Goal: Task Accomplishment & Management: Manage account settings

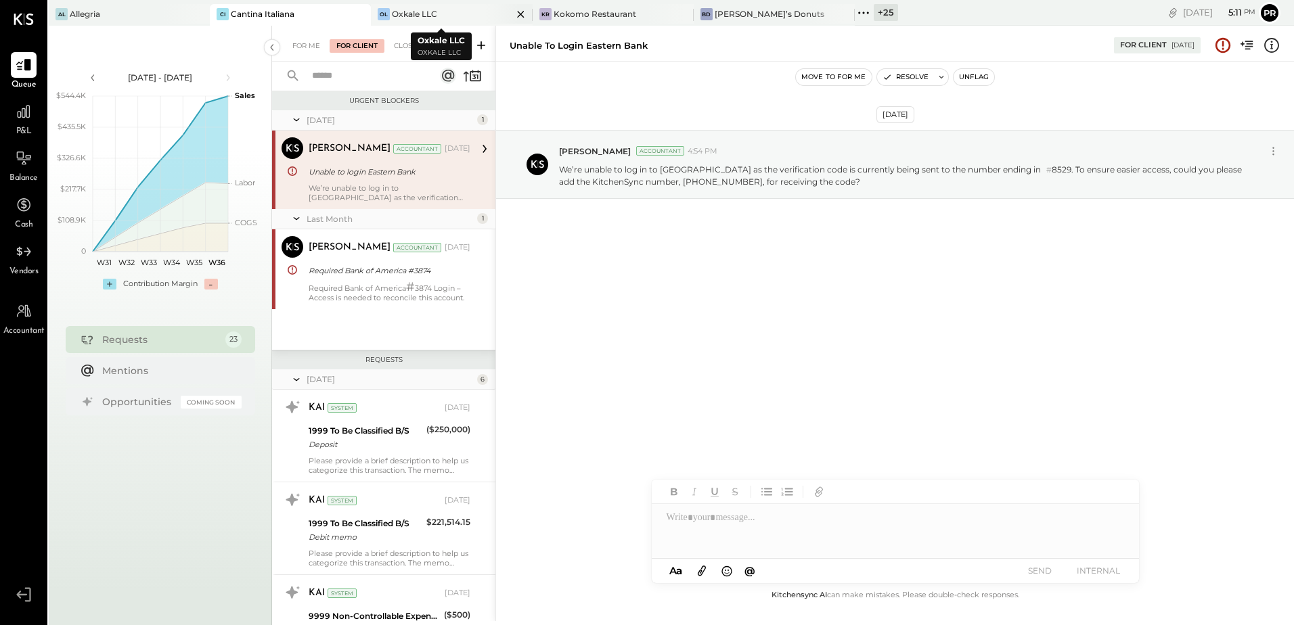
click at [401, 14] on div "Oxkale LLC" at bounding box center [414, 14] width 45 height 12
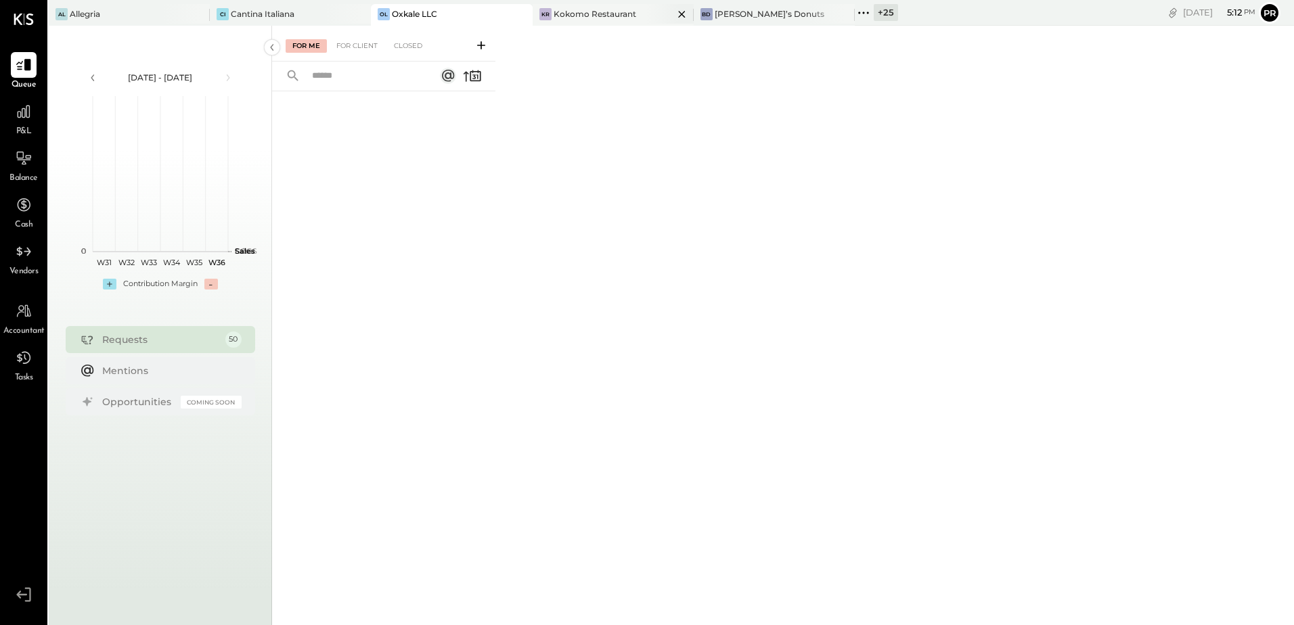
click at [673, 14] on icon at bounding box center [681, 14] width 17 height 16
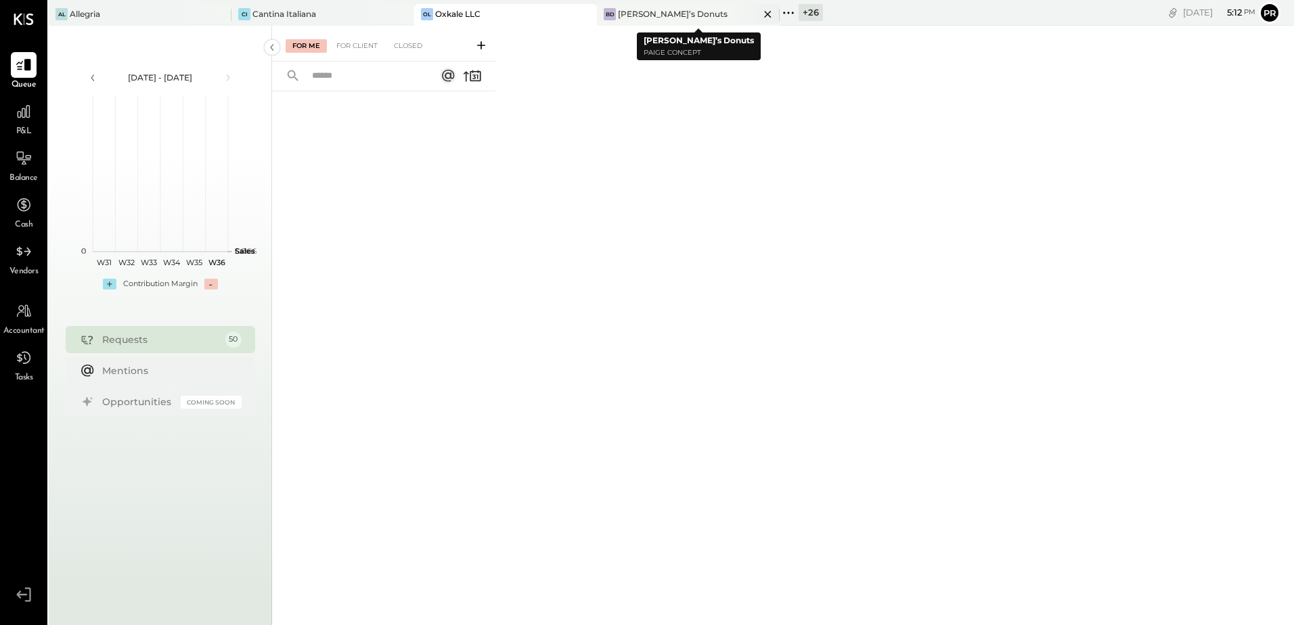
click at [759, 14] on icon at bounding box center [767, 14] width 17 height 16
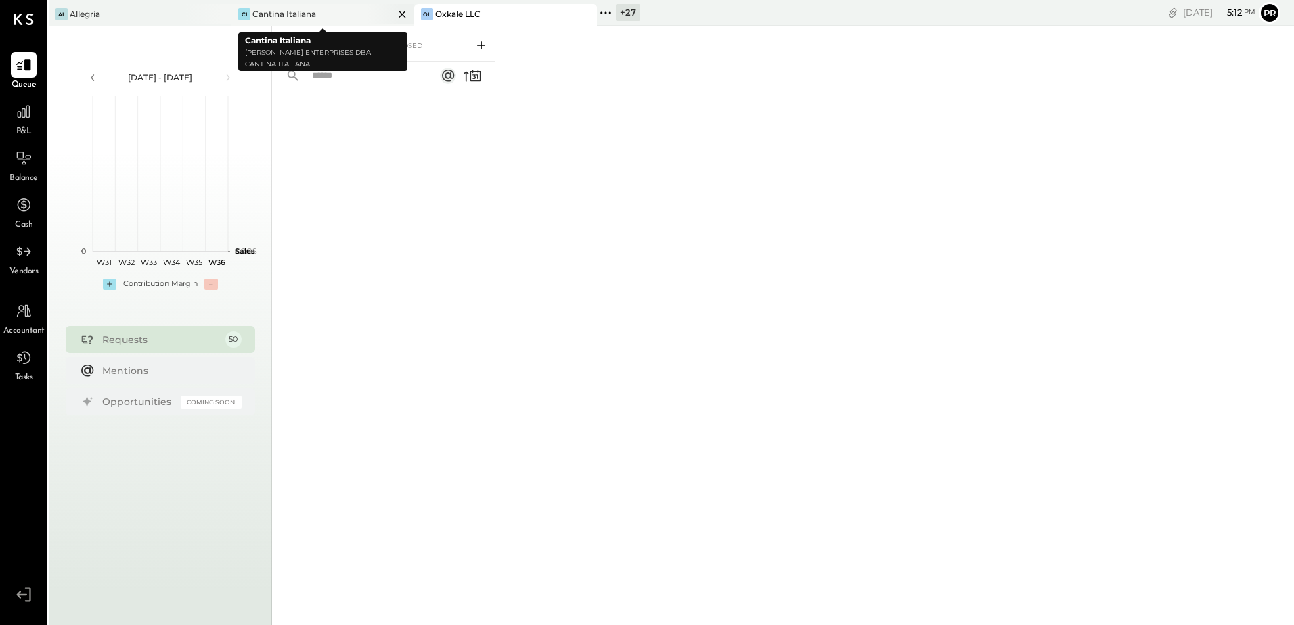
click at [403, 14] on icon at bounding box center [402, 14] width 17 height 16
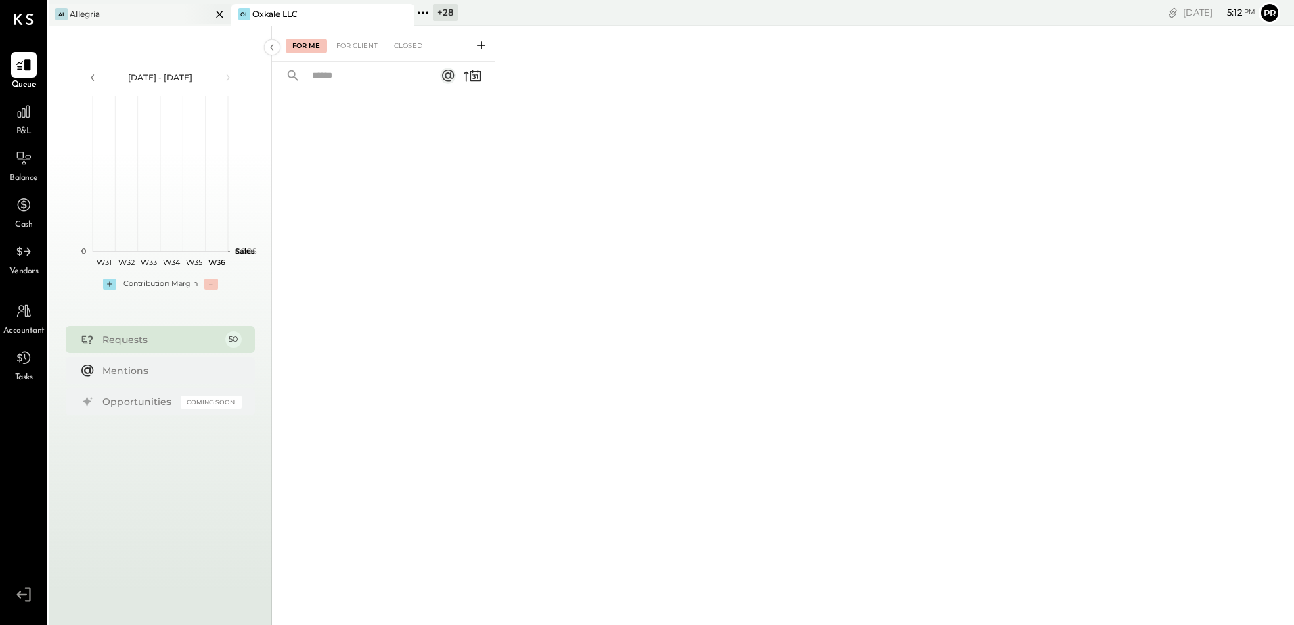
click at [218, 15] on icon at bounding box center [219, 14] width 7 height 7
click at [21, 131] on span "P&L" at bounding box center [24, 132] width 16 height 12
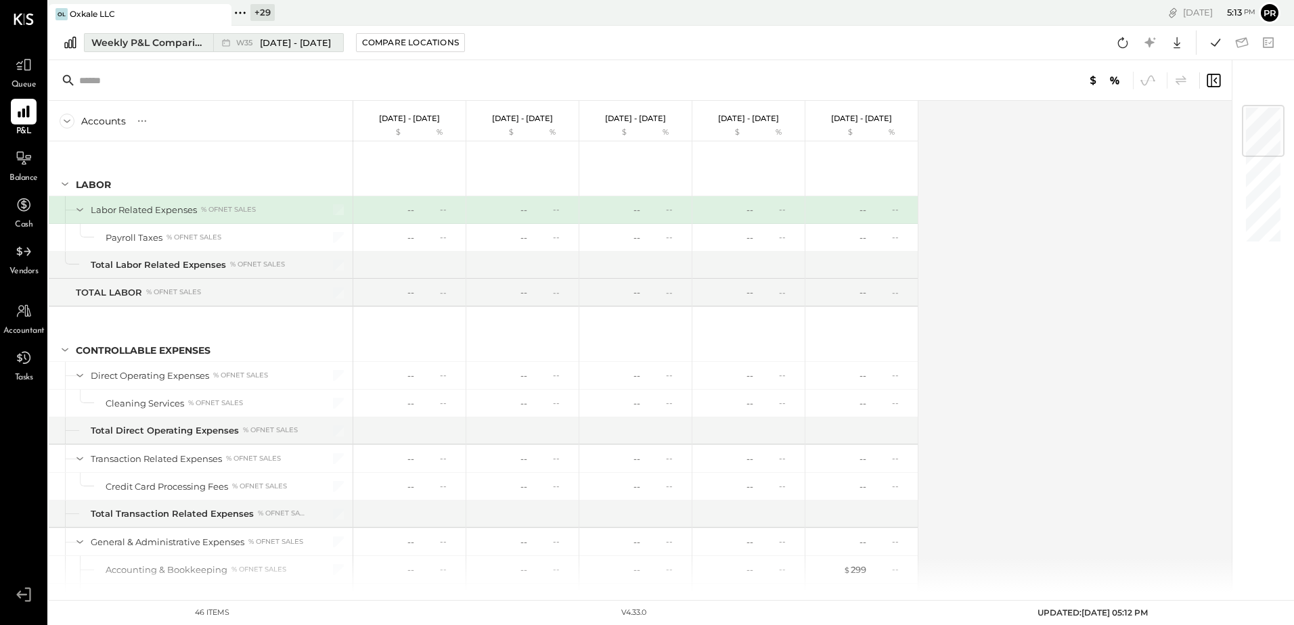
click at [250, 39] on span "W35" at bounding box center [246, 42] width 20 height 7
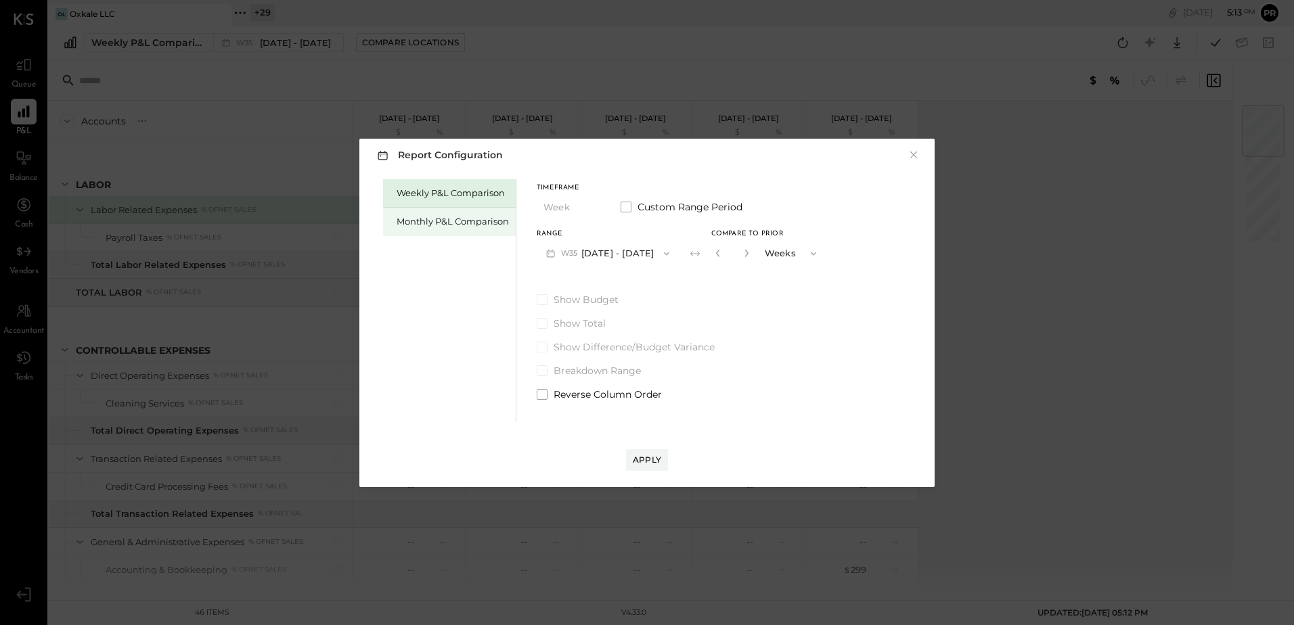
click at [439, 221] on div "Monthly P&L Comparison" at bounding box center [452, 221] width 112 height 13
click at [633, 256] on button "M09 [DATE] - [DATE]" at bounding box center [608, 253] width 143 height 25
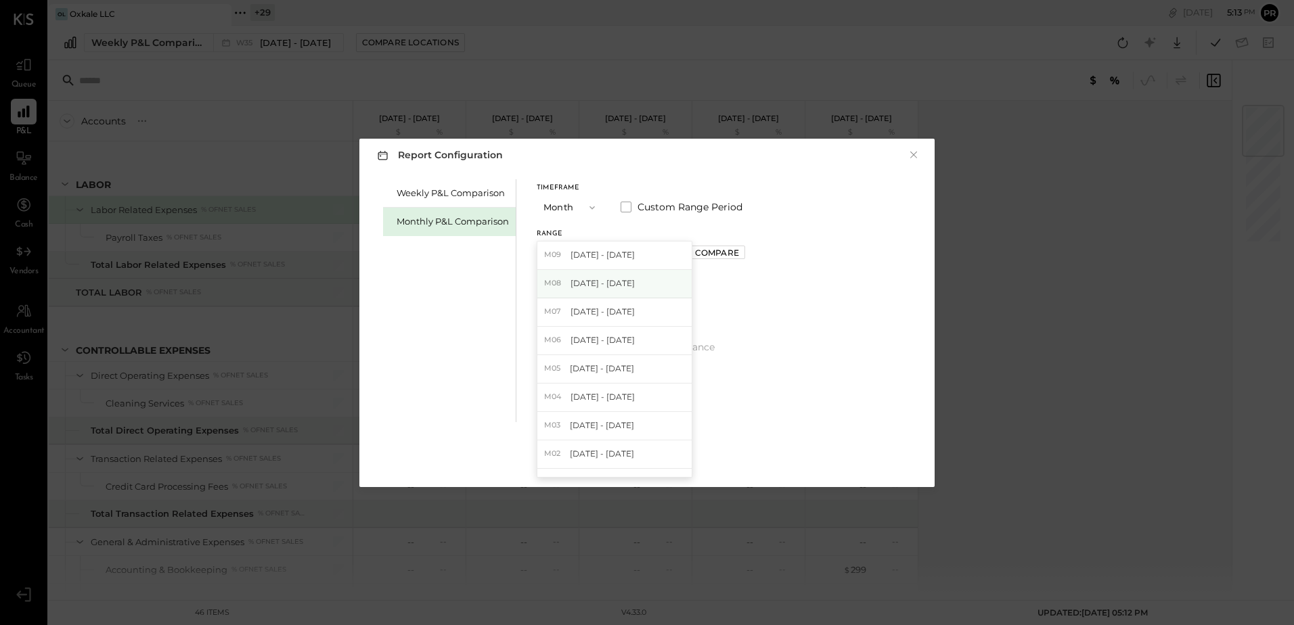
click at [605, 281] on span "[DATE] - [DATE]" at bounding box center [602, 283] width 64 height 12
click at [646, 459] on div "Apply" at bounding box center [647, 460] width 28 height 12
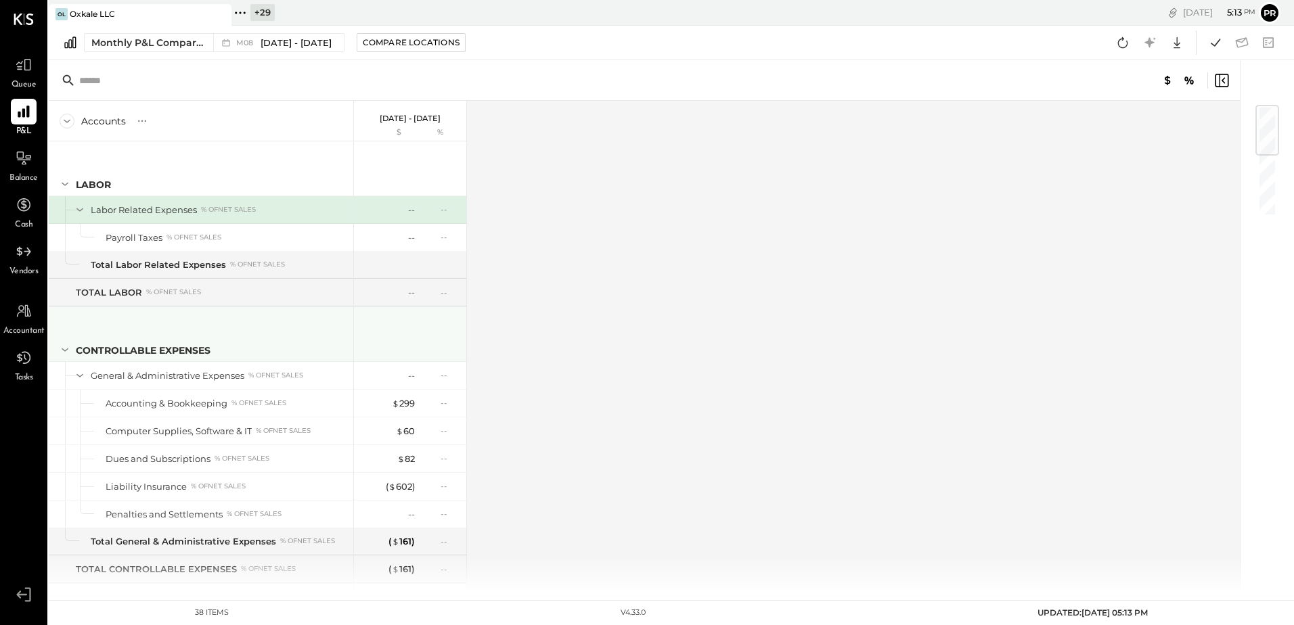
scroll to position [523, 0]
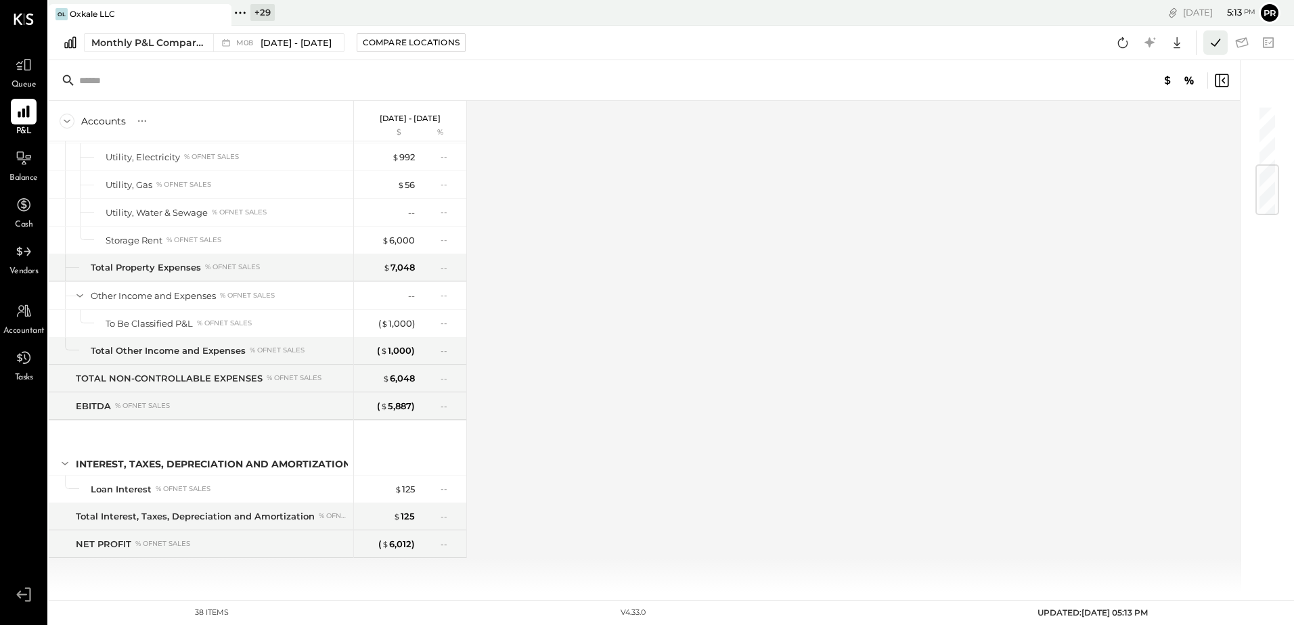
click at [1219, 42] on icon at bounding box center [1215, 43] width 18 height 18
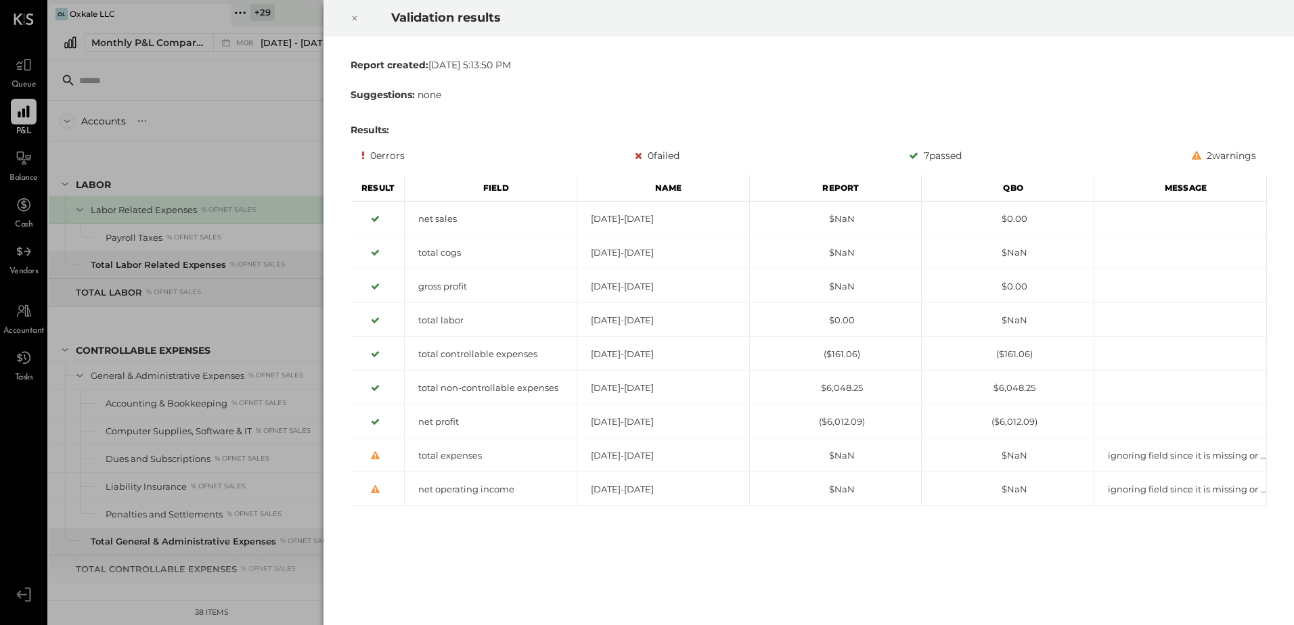
click at [356, 22] on icon at bounding box center [354, 18] width 8 height 16
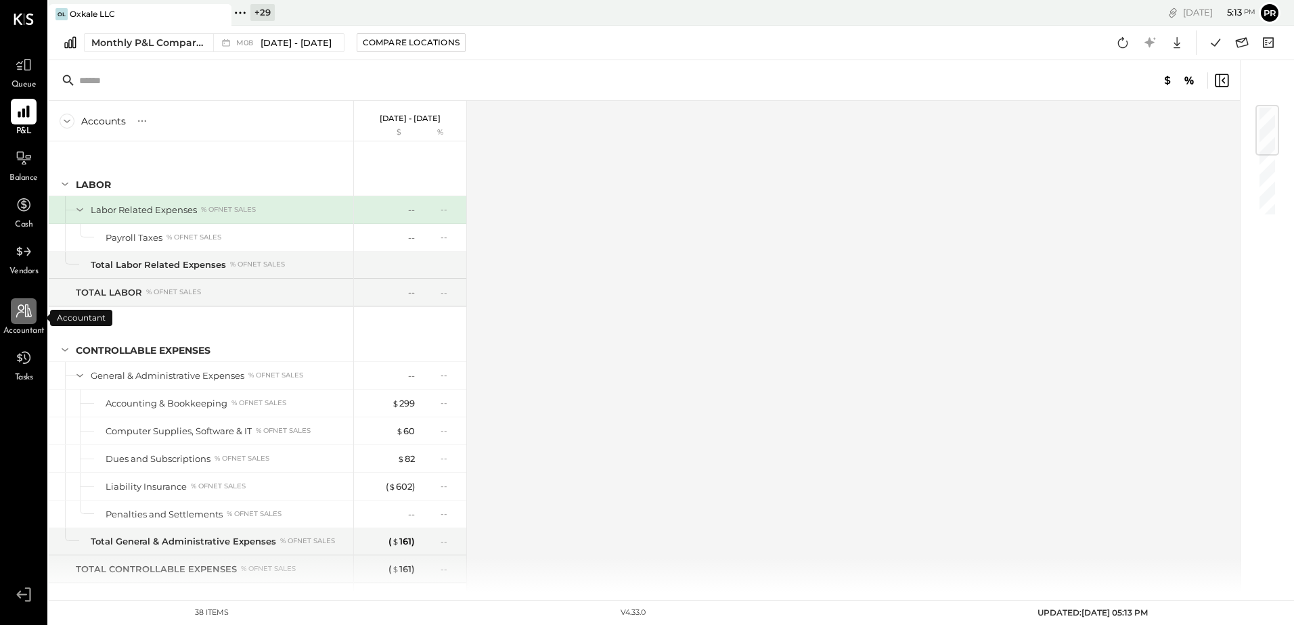
click at [20, 318] on icon at bounding box center [24, 311] width 18 height 18
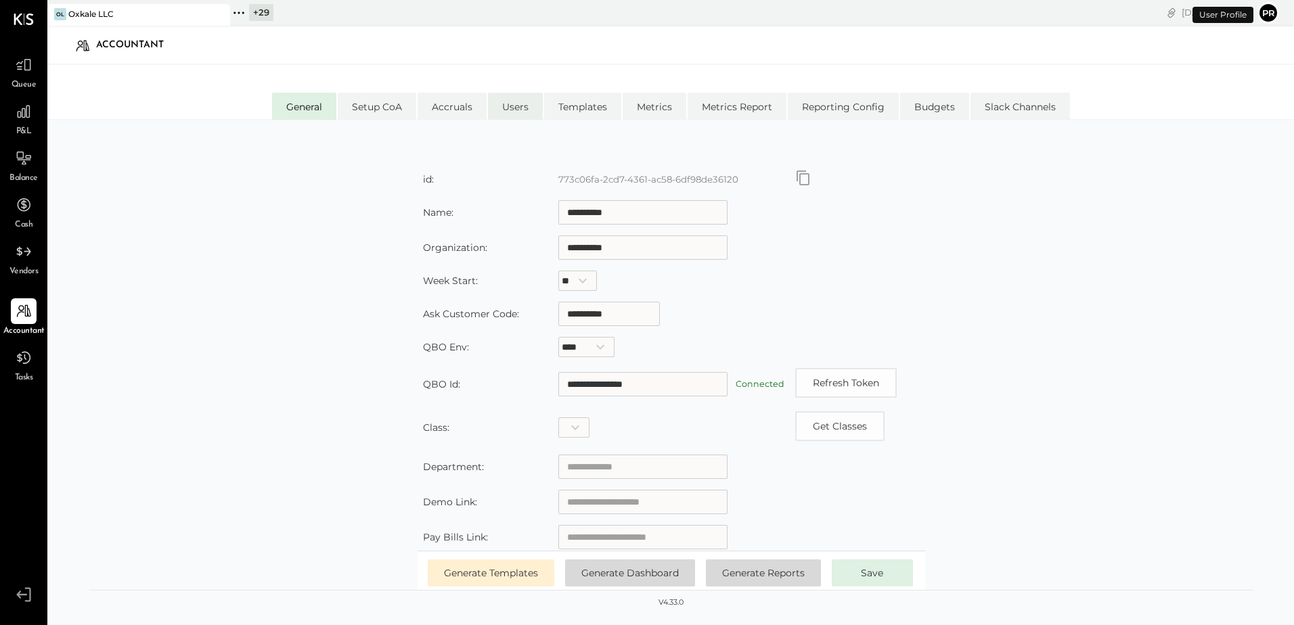
click at [520, 114] on li "Users" at bounding box center [515, 106] width 55 height 27
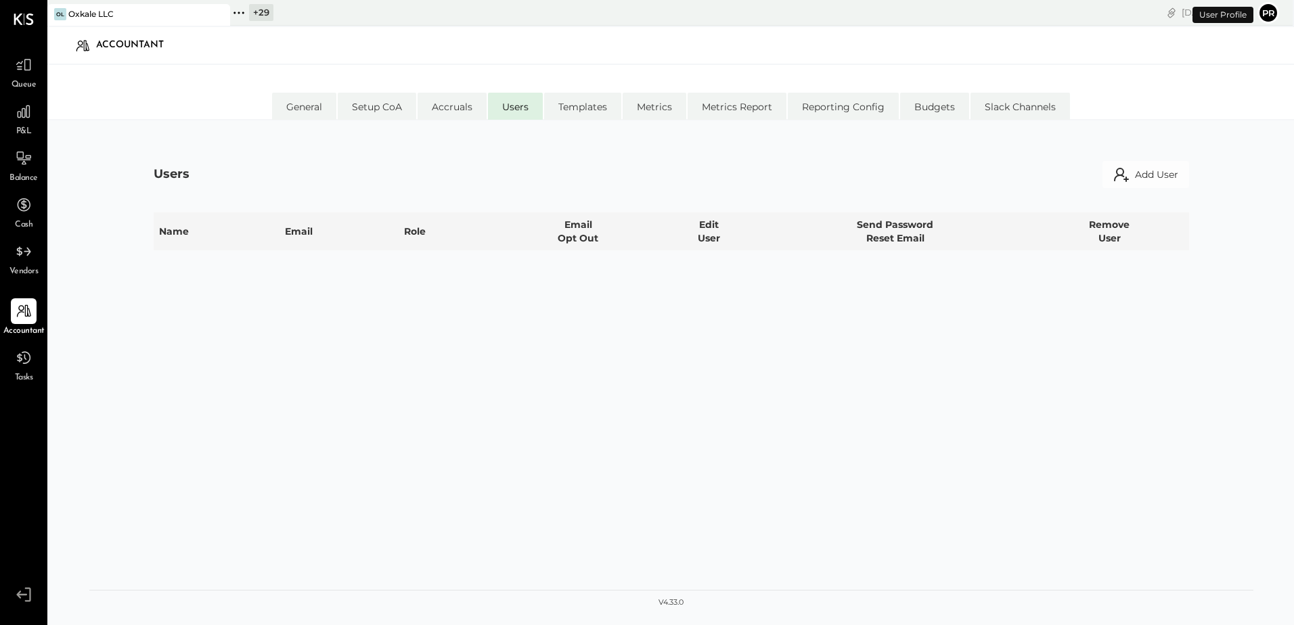
select select "**********"
select select "********"
select select "**********"
select select "********"
select select "*****"
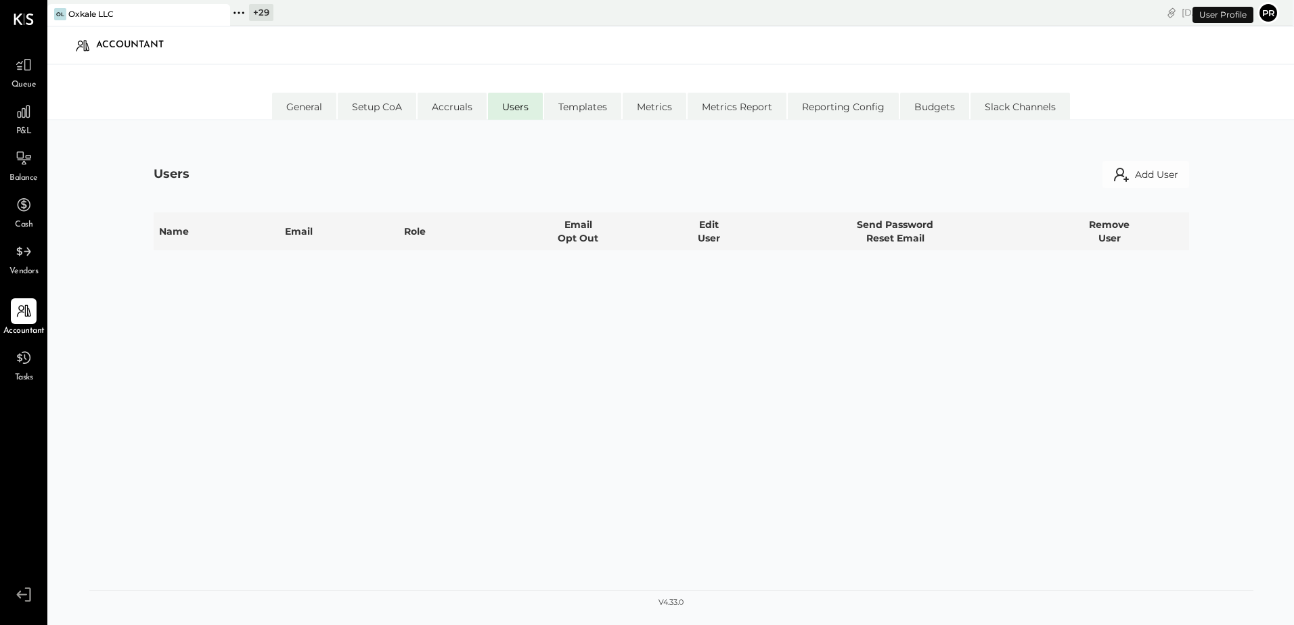
select select "**********"
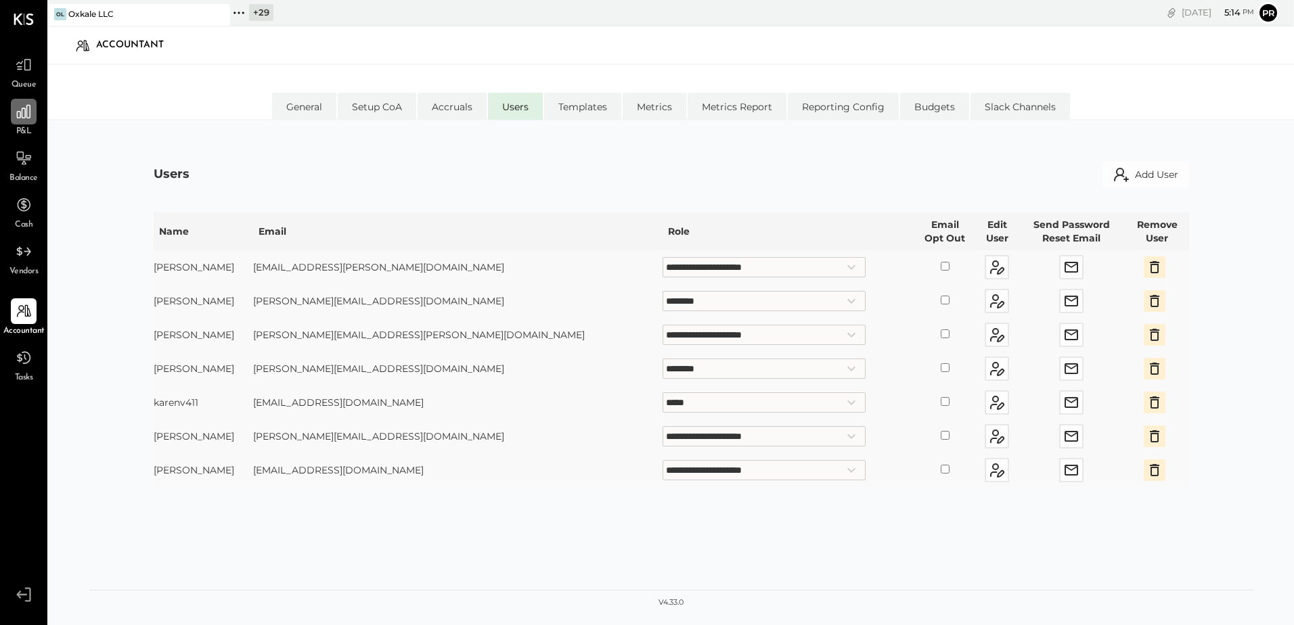
click at [28, 120] on icon at bounding box center [24, 112] width 18 height 18
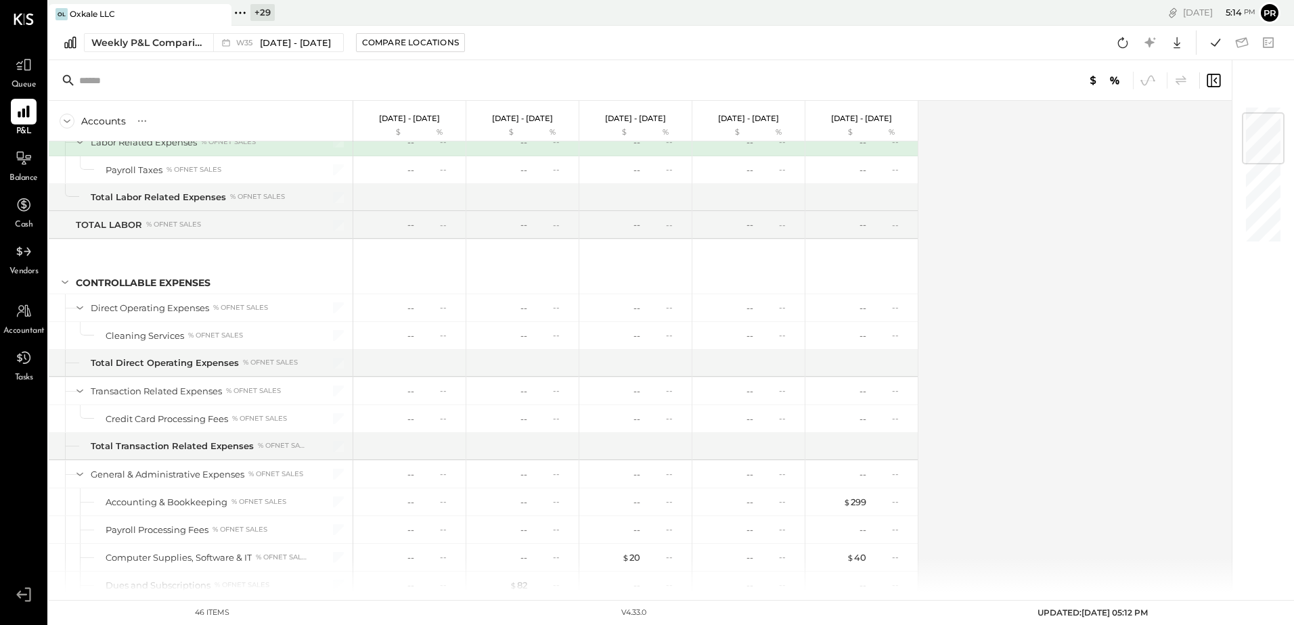
scroll to position [135, 0]
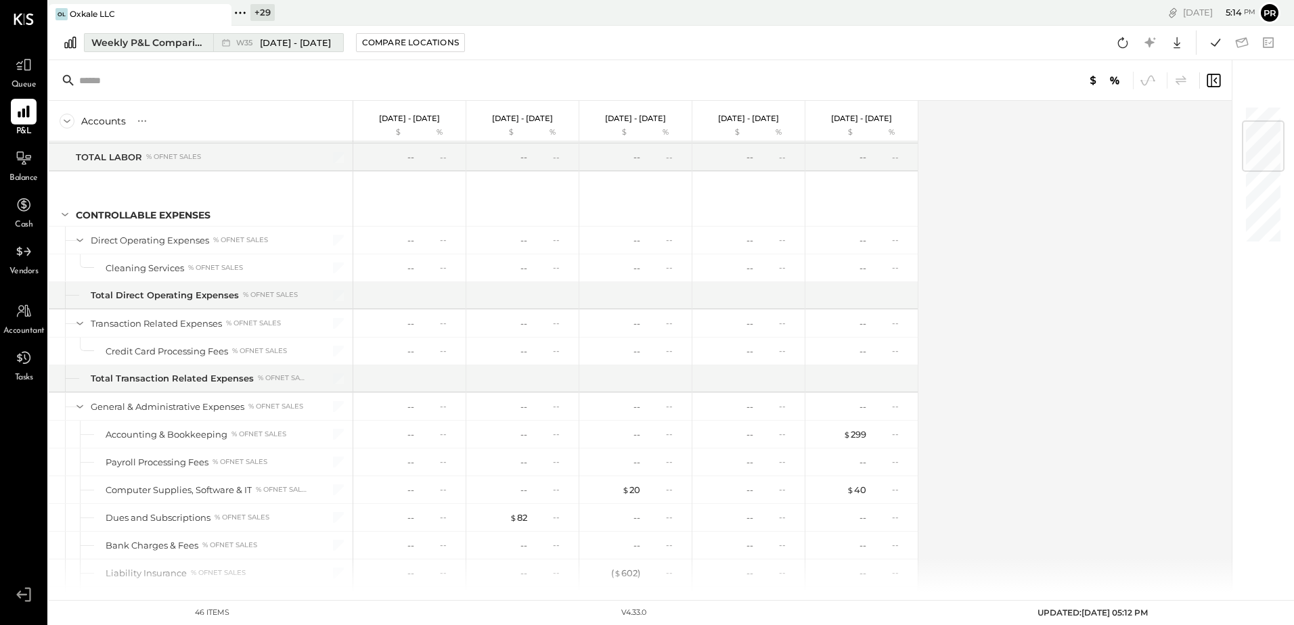
click at [296, 44] on span "[DATE] - [DATE]" at bounding box center [295, 43] width 71 height 13
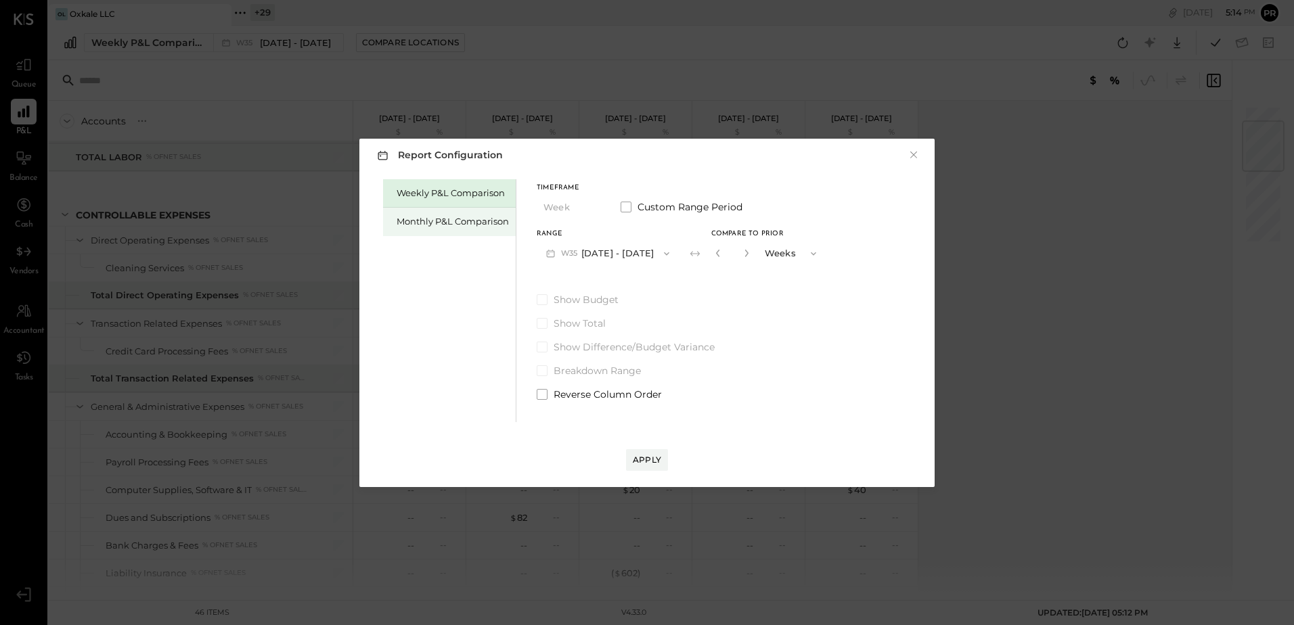
click at [438, 221] on div "Monthly P&L Comparison" at bounding box center [452, 221] width 112 height 13
click at [639, 251] on button "M09 [DATE] - [DATE]" at bounding box center [608, 253] width 143 height 25
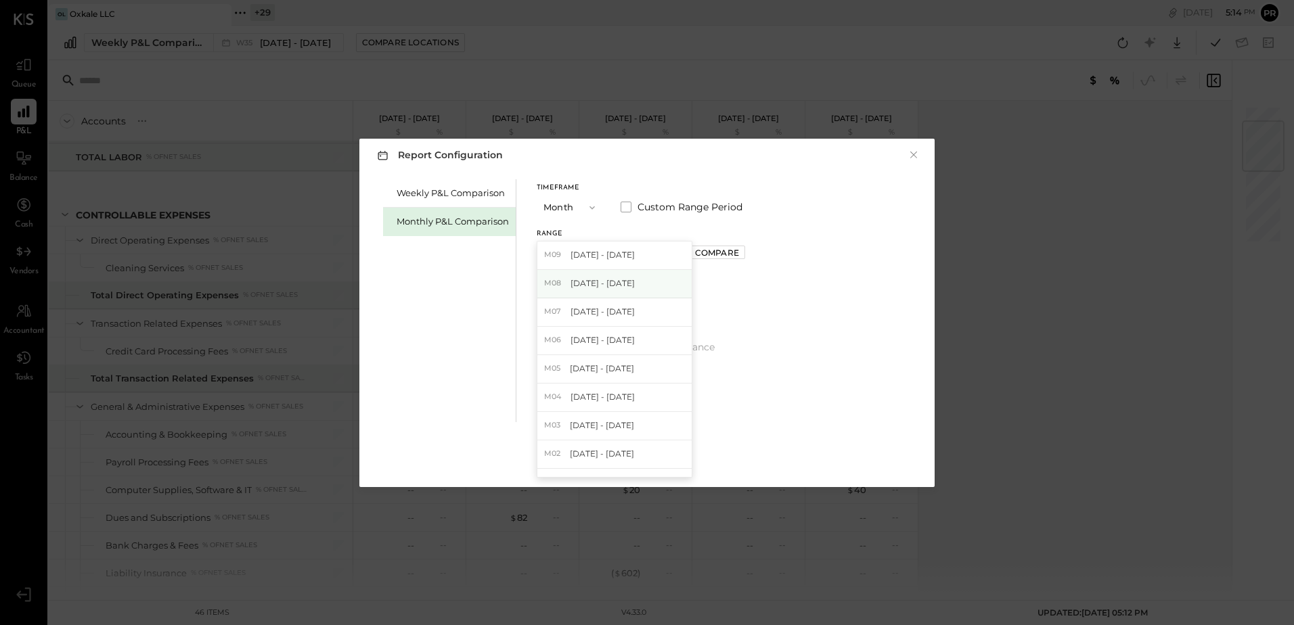
click at [611, 282] on span "[DATE] - [DATE]" at bounding box center [602, 283] width 64 height 12
click at [652, 457] on div "Apply" at bounding box center [647, 460] width 28 height 12
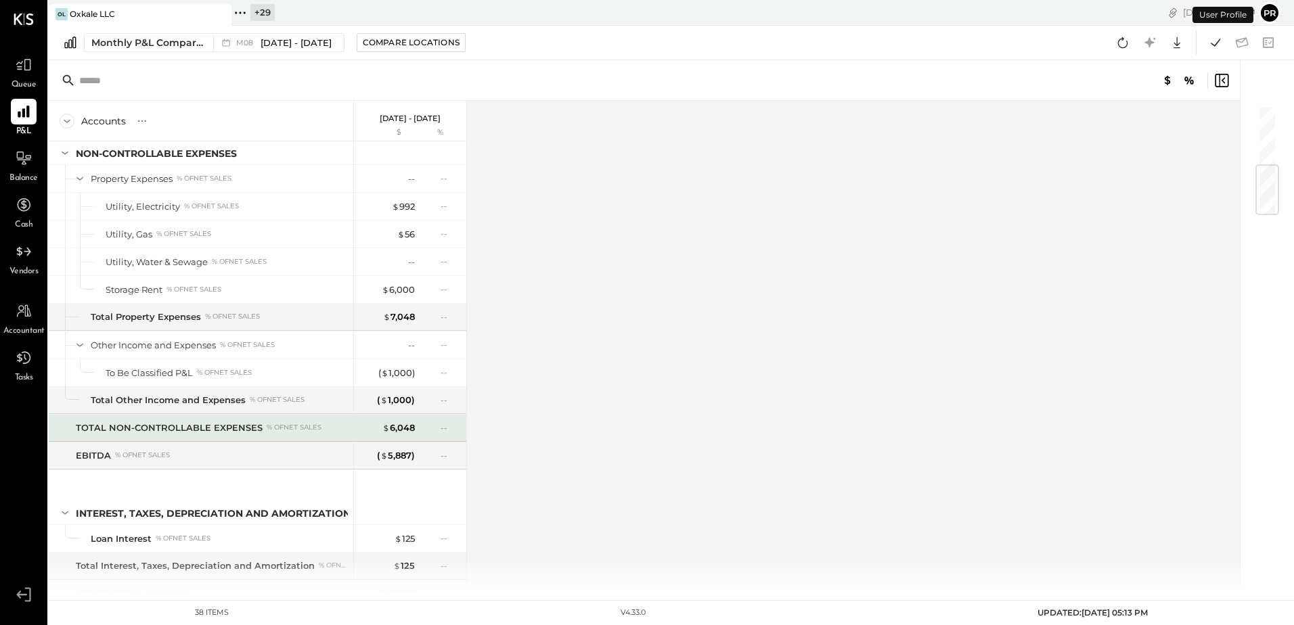
scroll to position [523, 0]
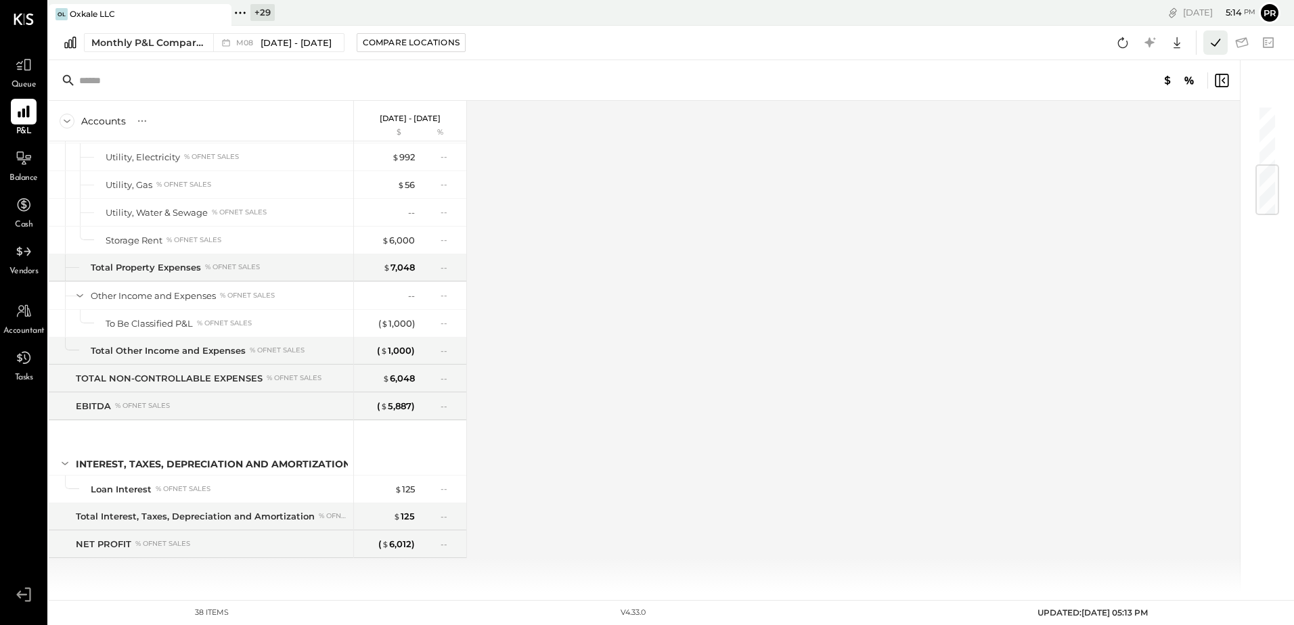
click at [1210, 41] on icon at bounding box center [1215, 43] width 18 height 18
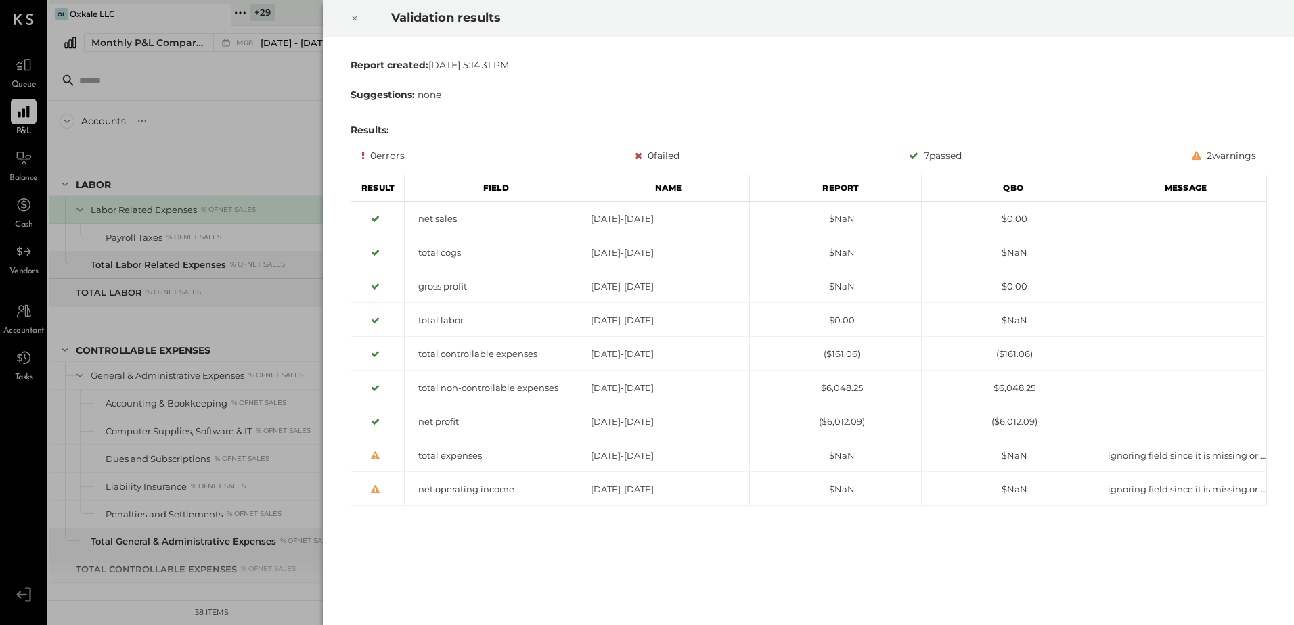
click at [354, 14] on icon at bounding box center [354, 18] width 8 height 16
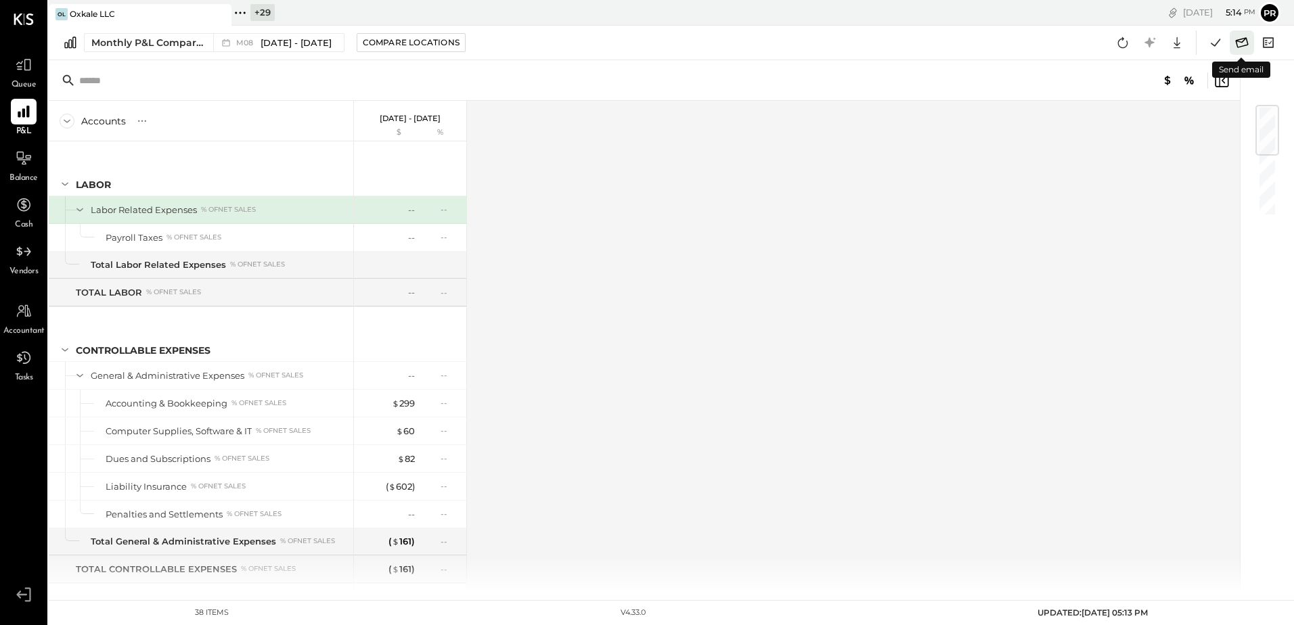
click at [1244, 42] on icon at bounding box center [1242, 43] width 18 height 18
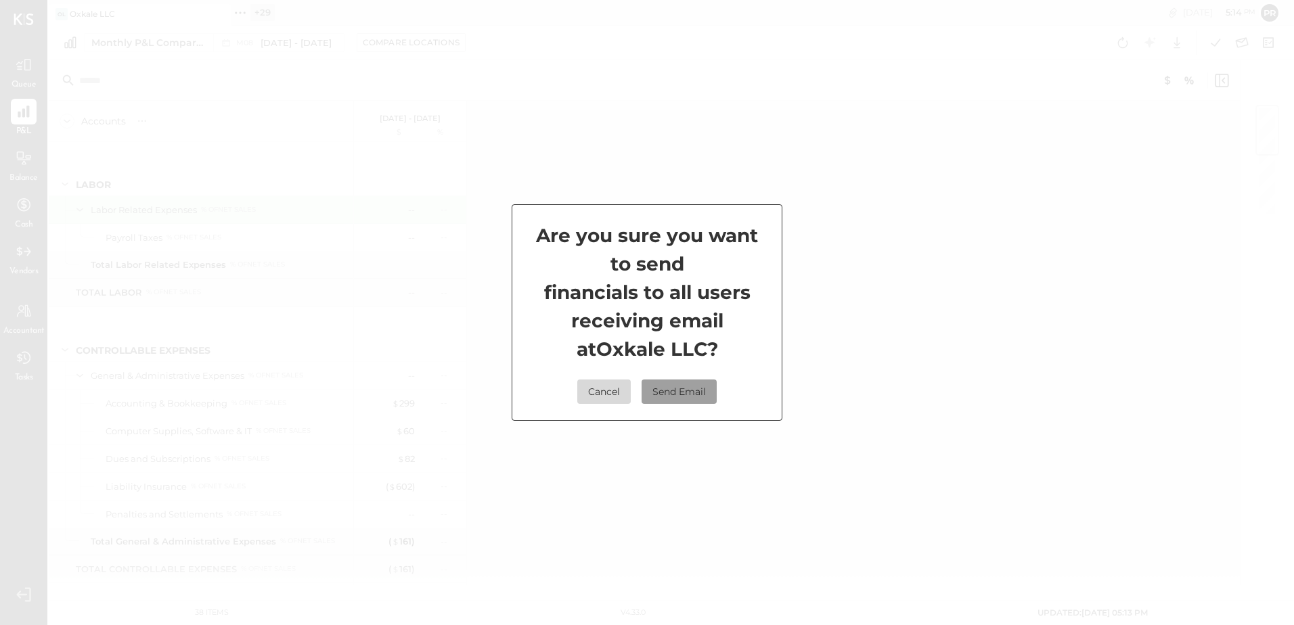
click at [673, 392] on button "Send Email" at bounding box center [678, 392] width 75 height 24
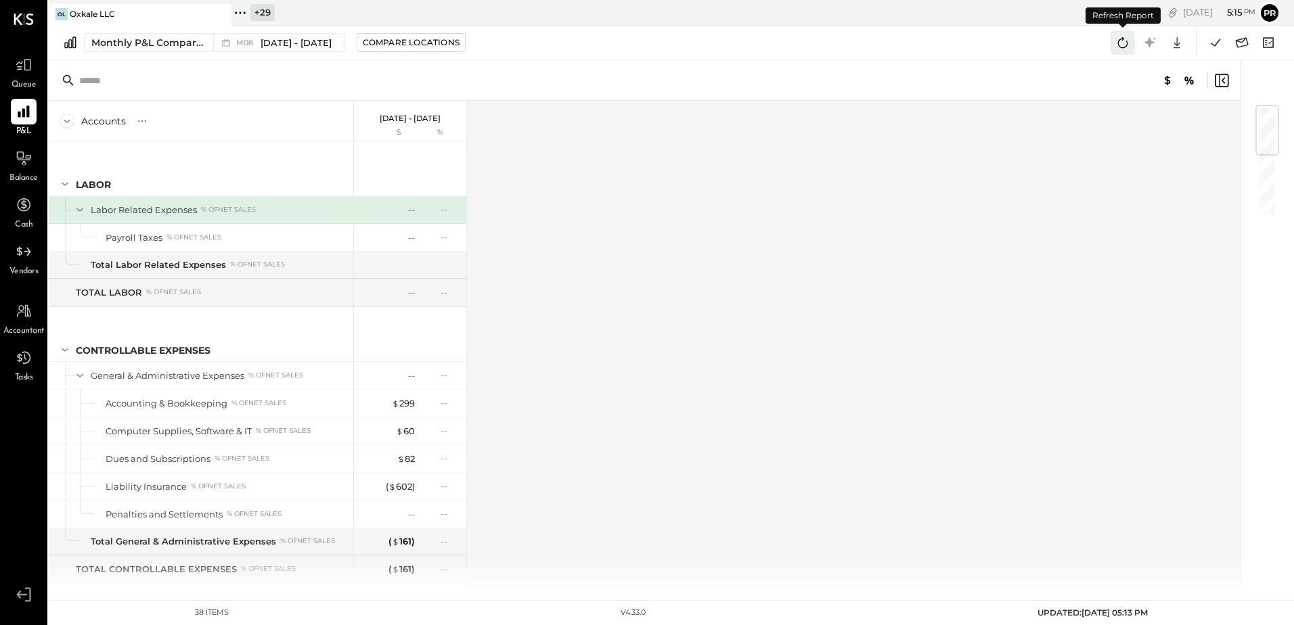
click at [1125, 41] on icon at bounding box center [1123, 43] width 18 height 18
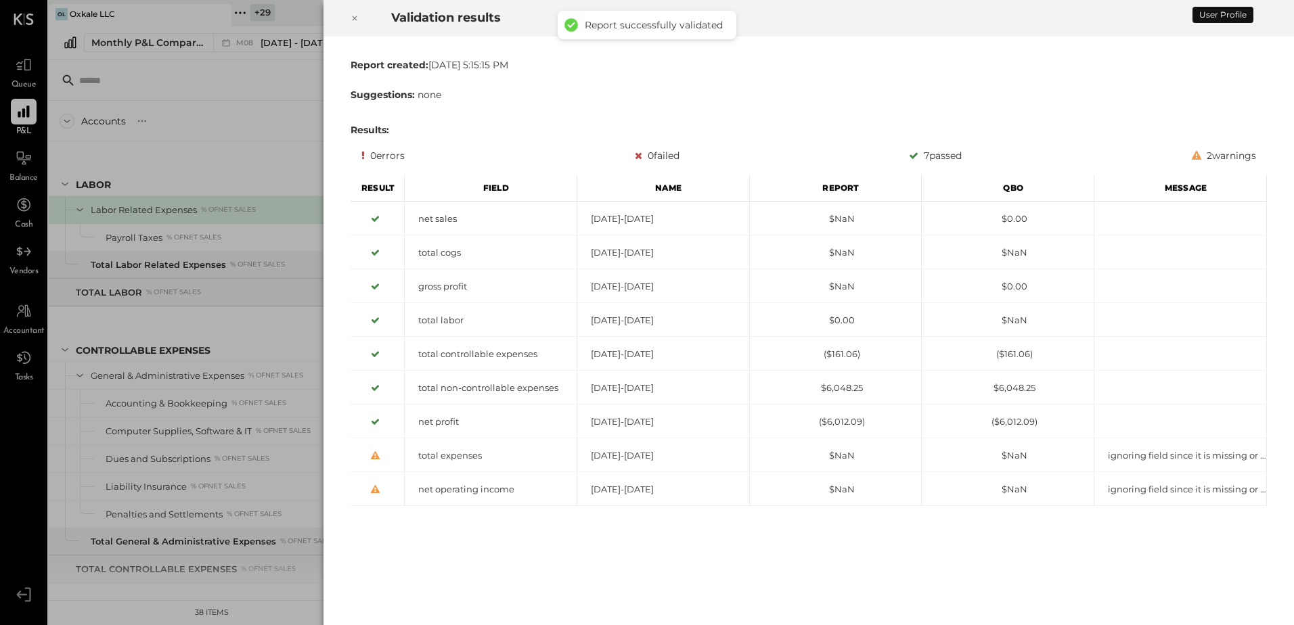
click at [356, 18] on icon at bounding box center [354, 18] width 8 height 16
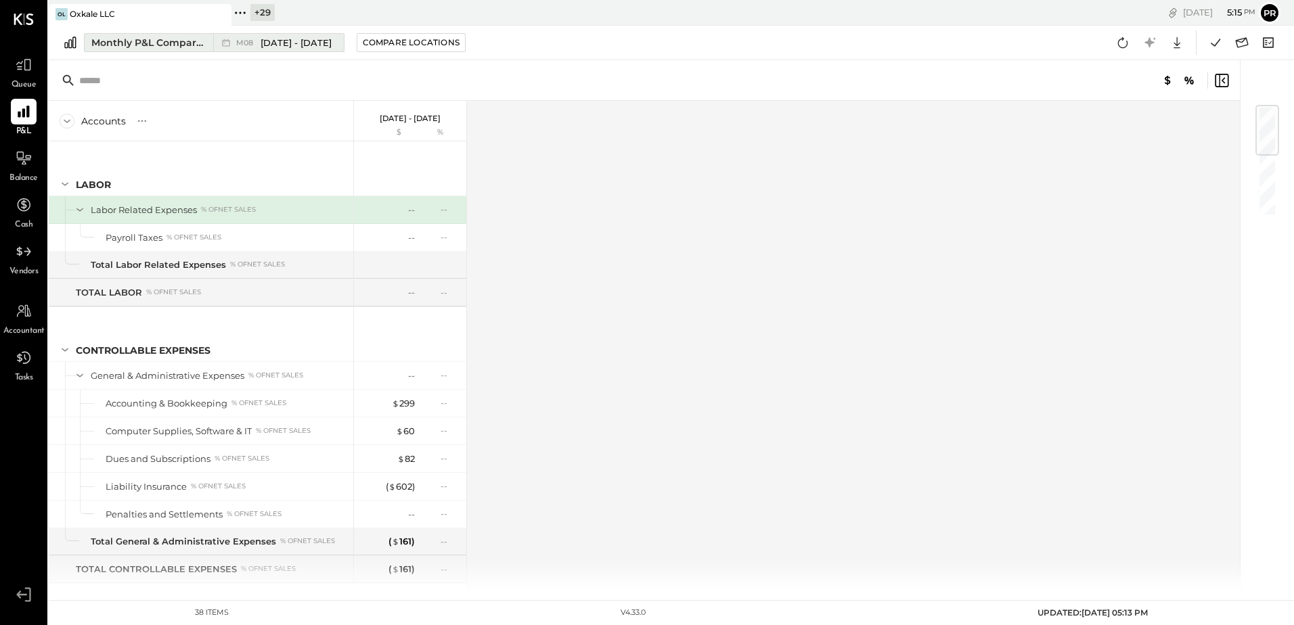
click at [289, 44] on span "[DATE] - [DATE]" at bounding box center [295, 43] width 71 height 13
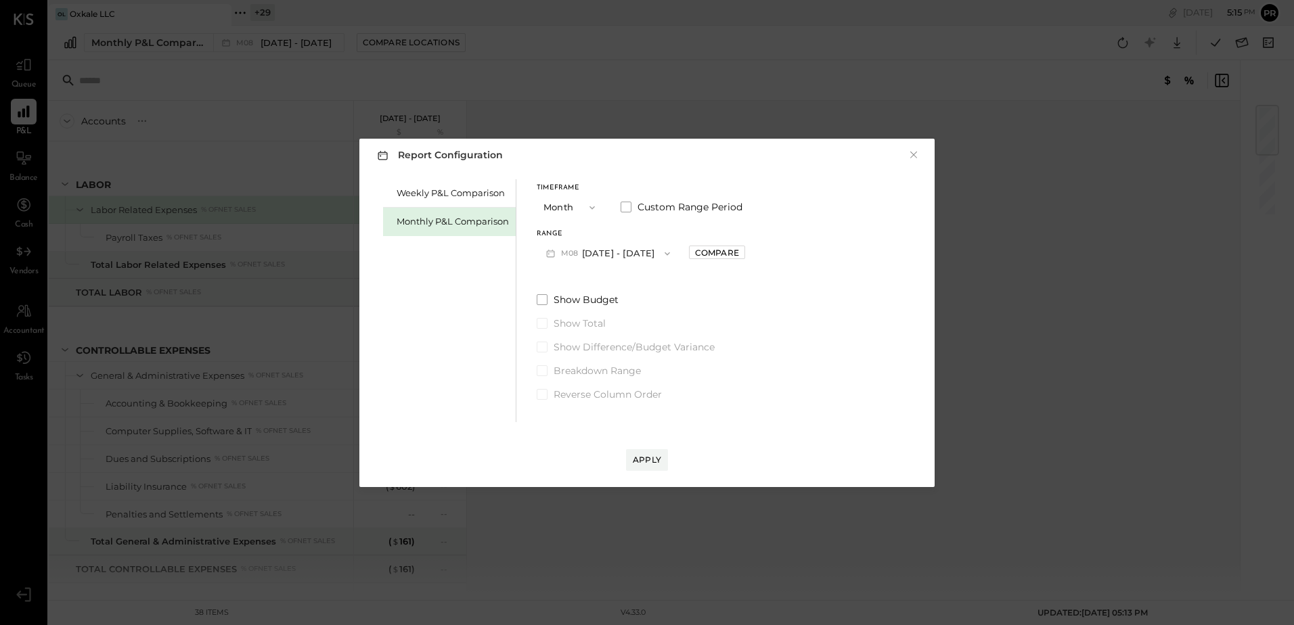
click at [475, 225] on div "Monthly P&L Comparison" at bounding box center [452, 221] width 112 height 13
click at [640, 252] on button "M09 [DATE] - [DATE]" at bounding box center [608, 253] width 143 height 25
click at [611, 281] on span "[DATE] - [DATE]" at bounding box center [602, 283] width 64 height 12
click at [655, 456] on div "Apply" at bounding box center [647, 460] width 28 height 12
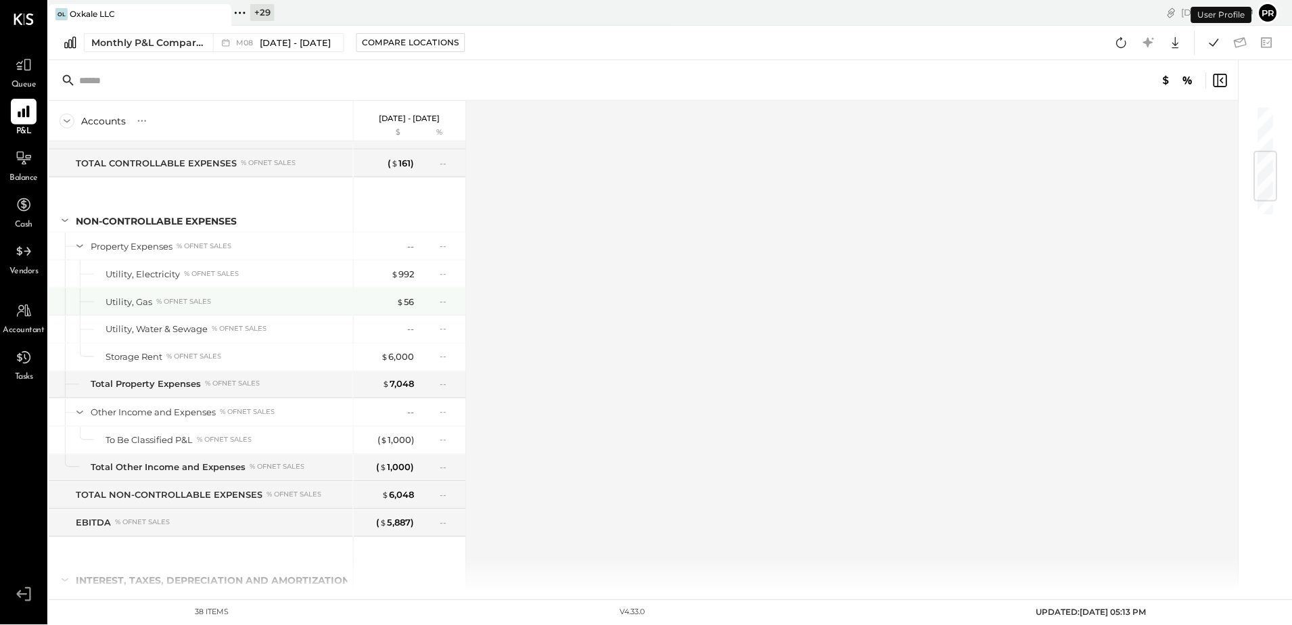
scroll to position [523, 0]
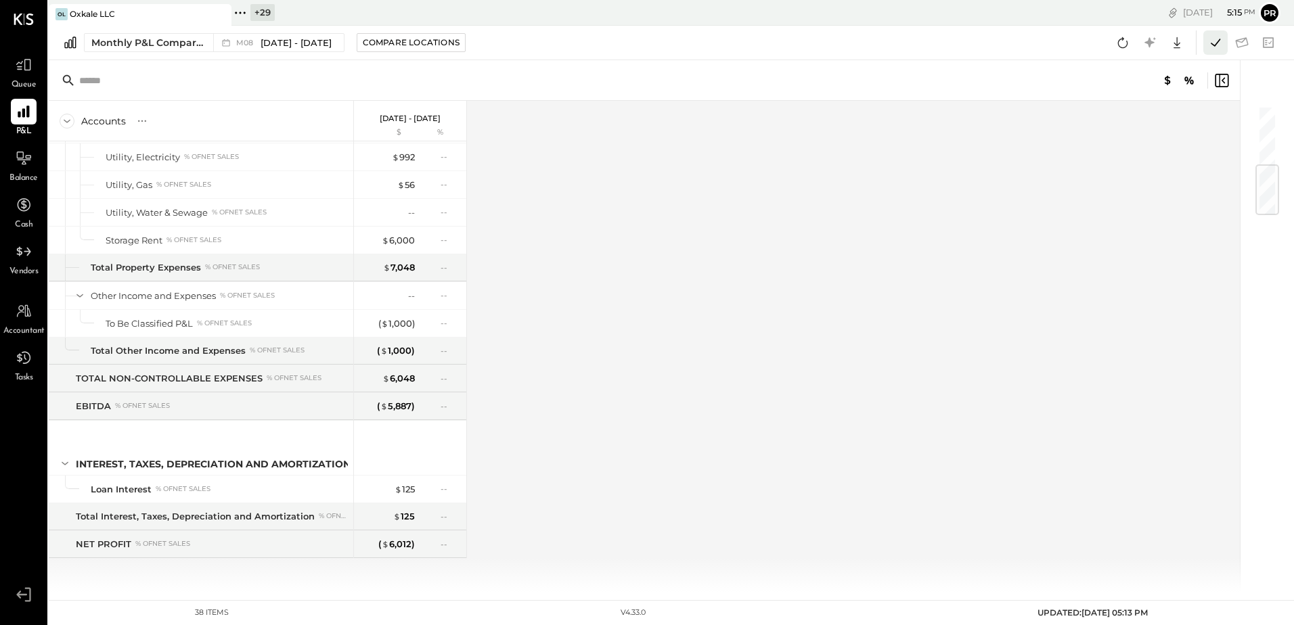
click at [1213, 39] on icon at bounding box center [1215, 43] width 18 height 18
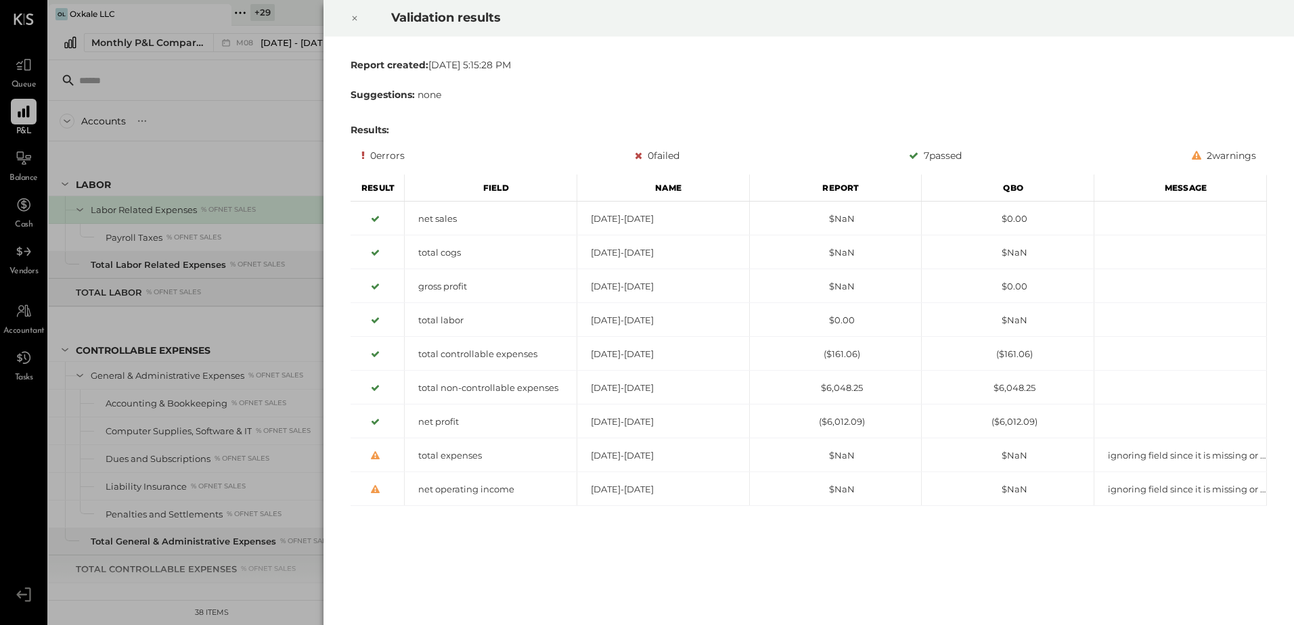
click at [357, 18] on icon at bounding box center [354, 18] width 8 height 16
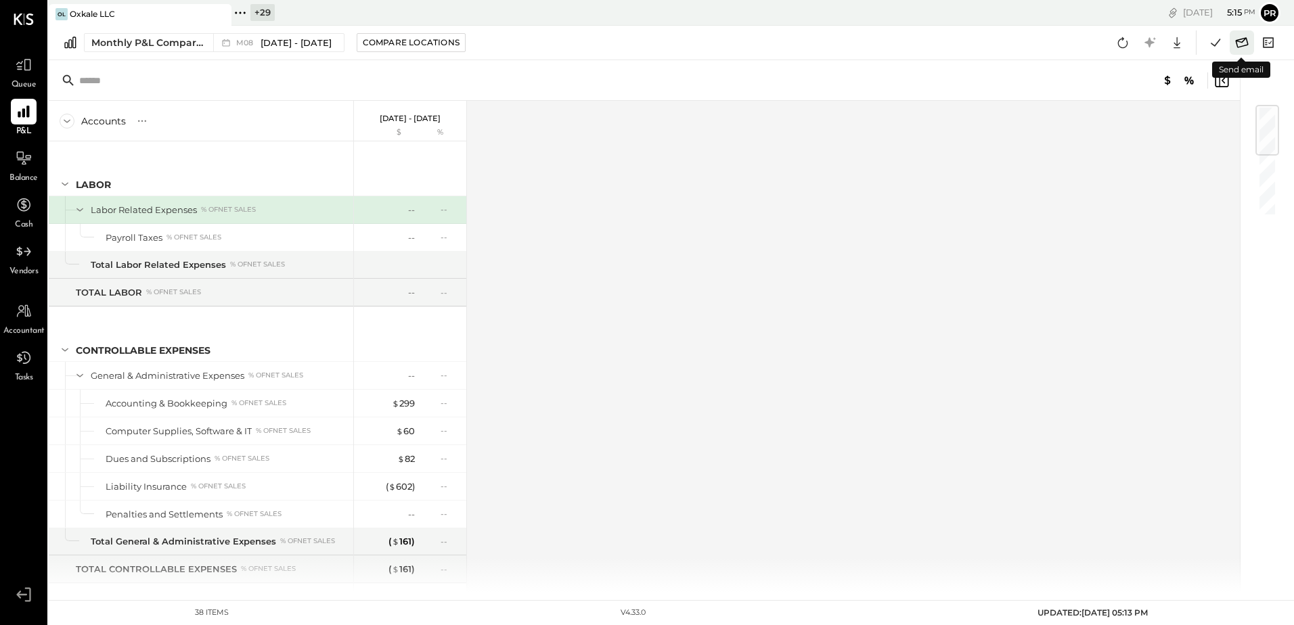
click at [1243, 41] on icon at bounding box center [1242, 42] width 13 height 10
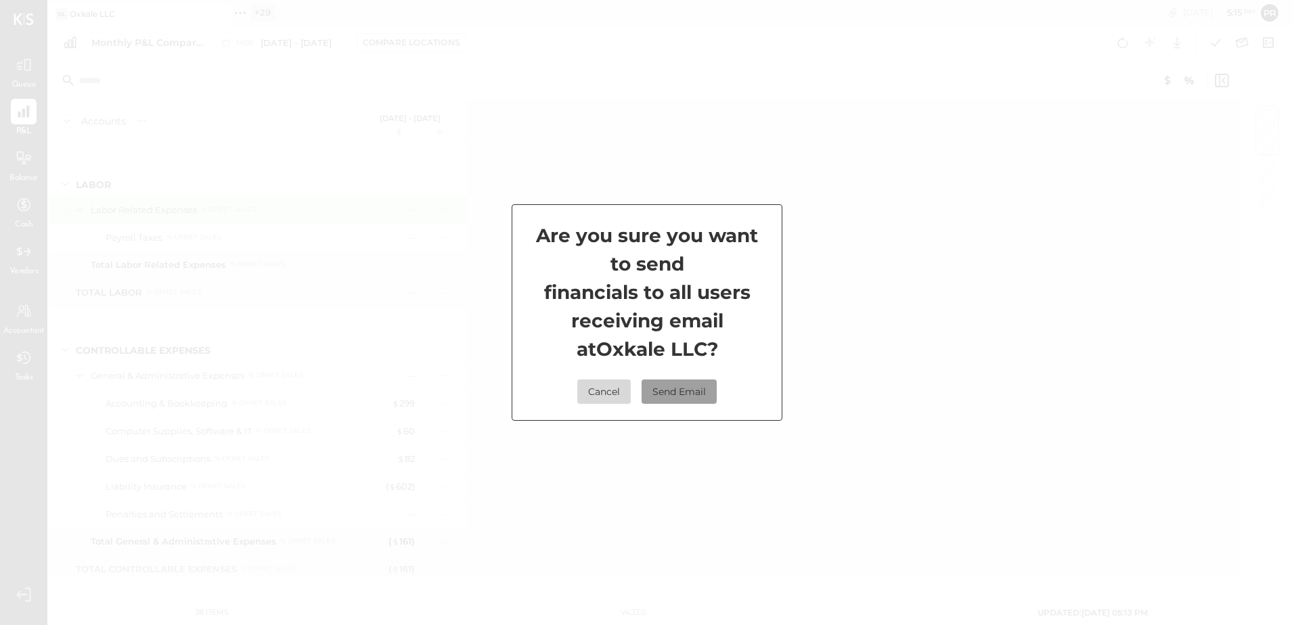
click at [682, 392] on button "Send Email" at bounding box center [678, 392] width 75 height 24
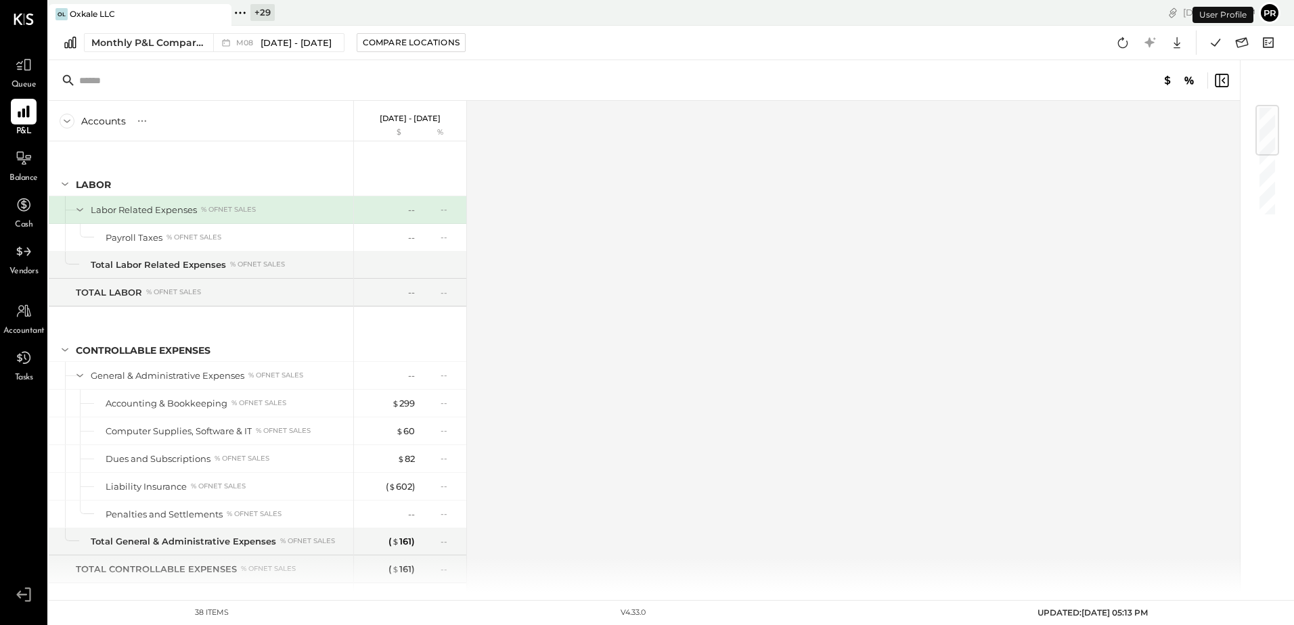
click at [1273, 10] on button "Pr" at bounding box center [1270, 13] width 22 height 22
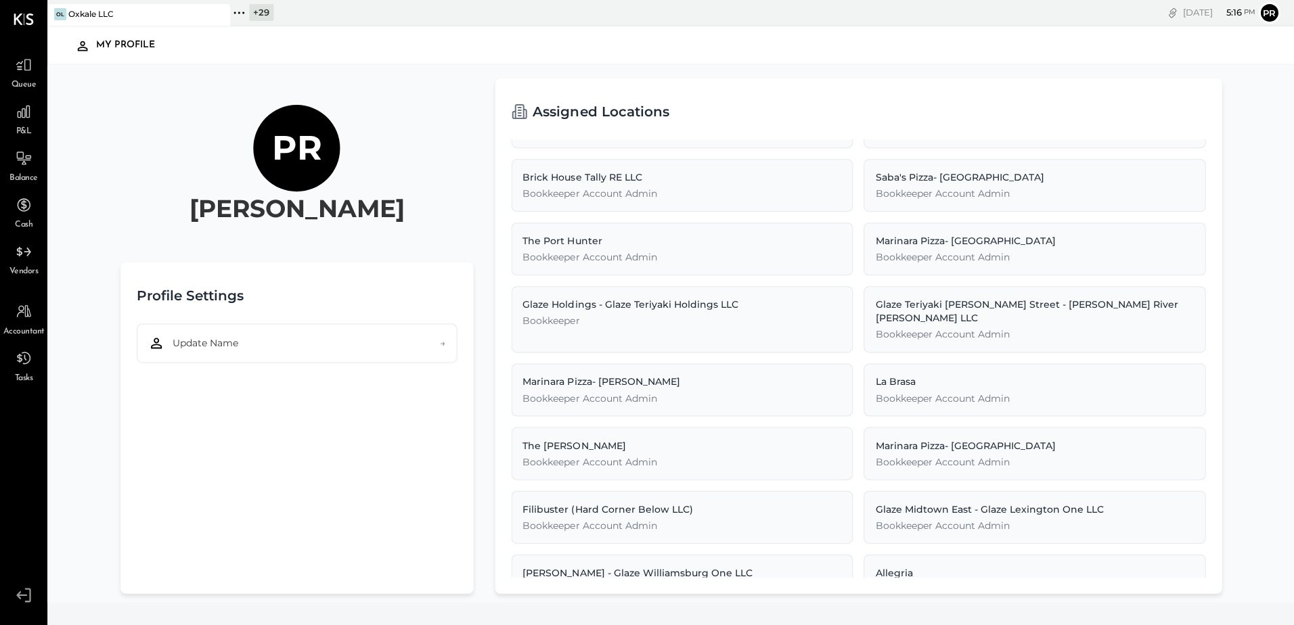
scroll to position [68, 0]
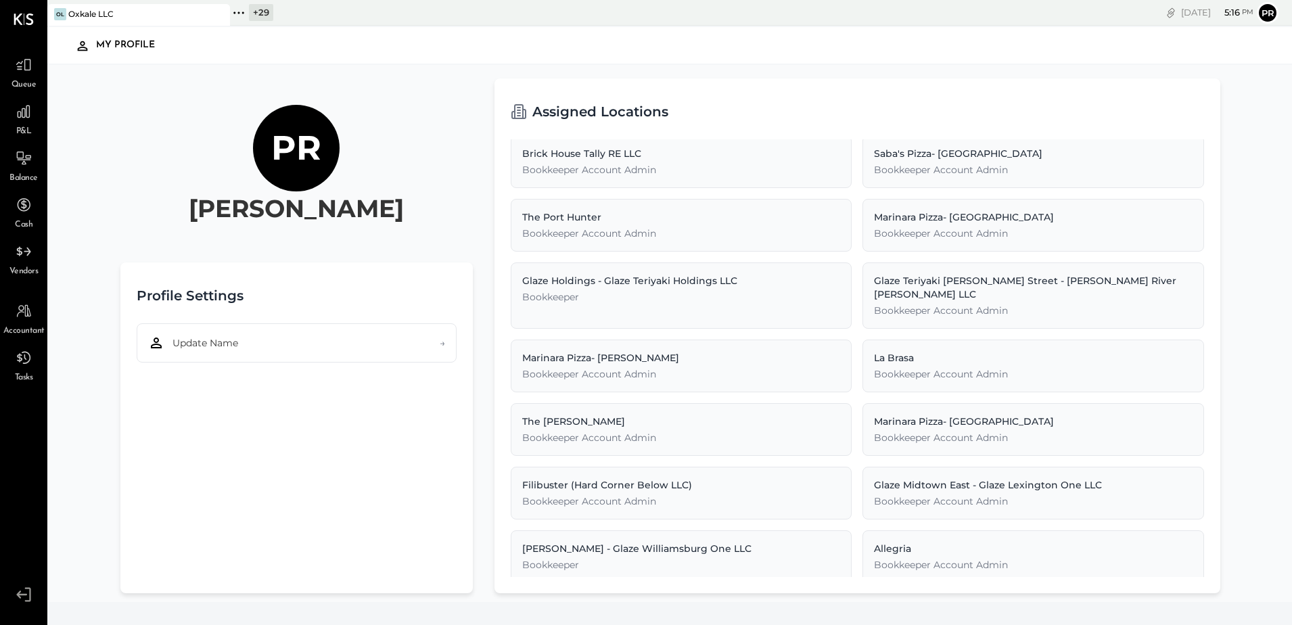
click at [24, 592] on icon at bounding box center [24, 595] width 24 height 20
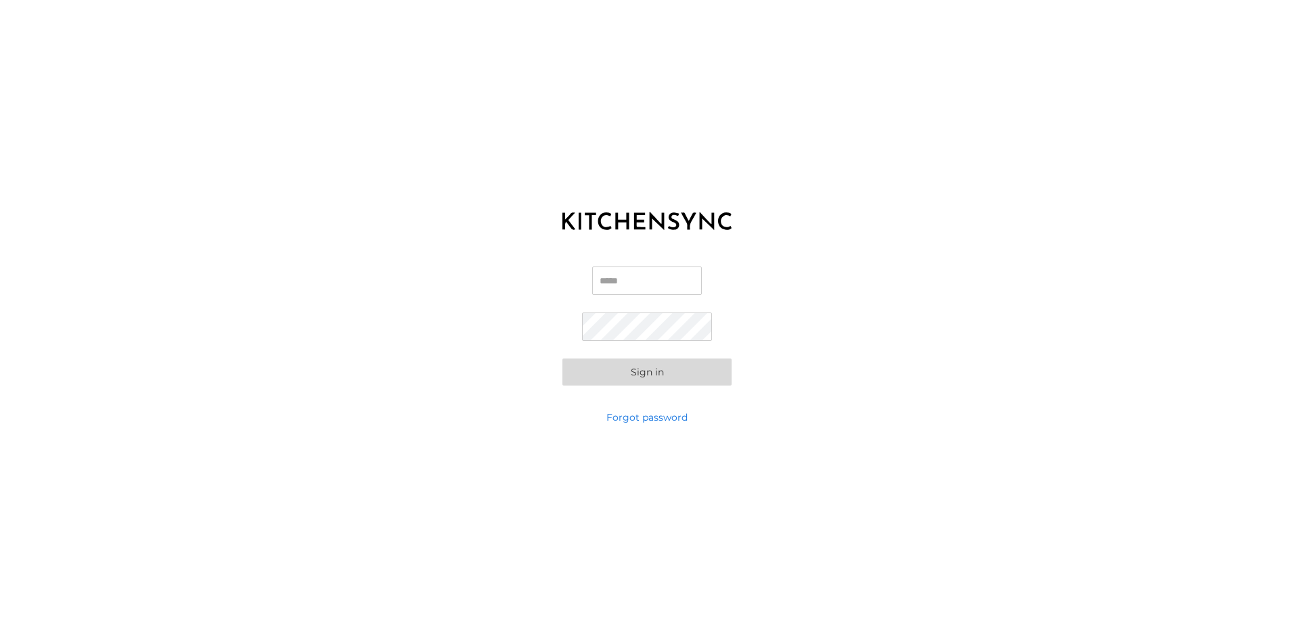
type input "**********"
click at [566, 374] on button "Sign in" at bounding box center [646, 372] width 169 height 27
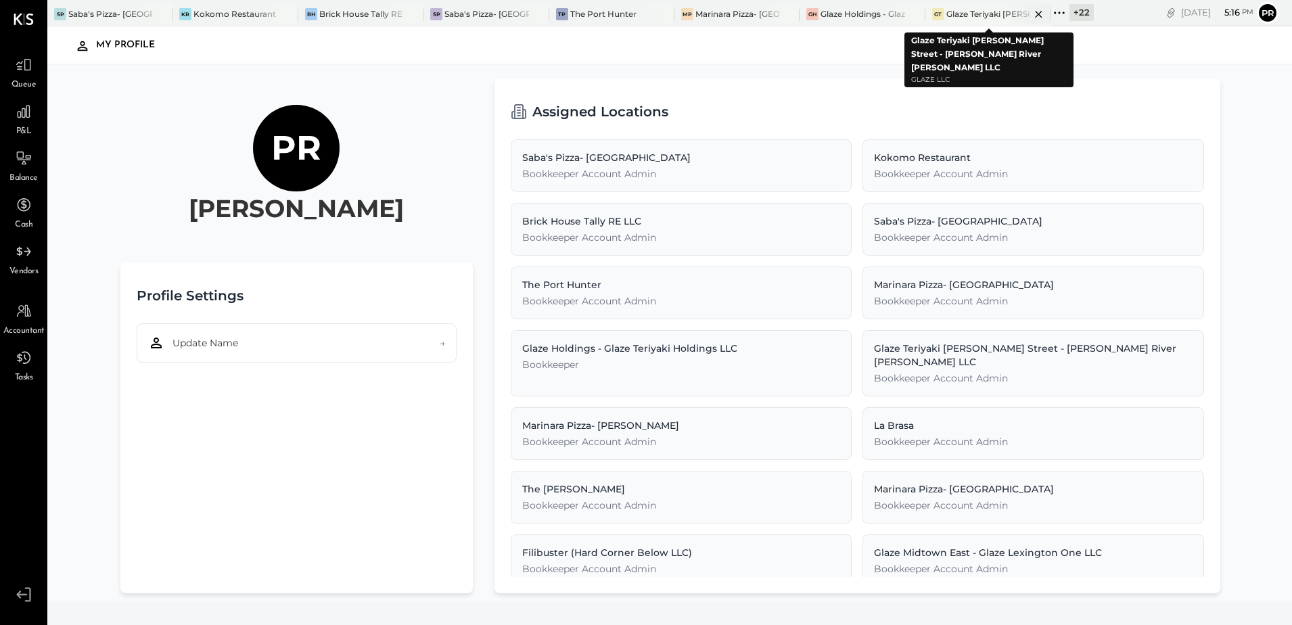
click at [1039, 12] on icon at bounding box center [1038, 14] width 17 height 16
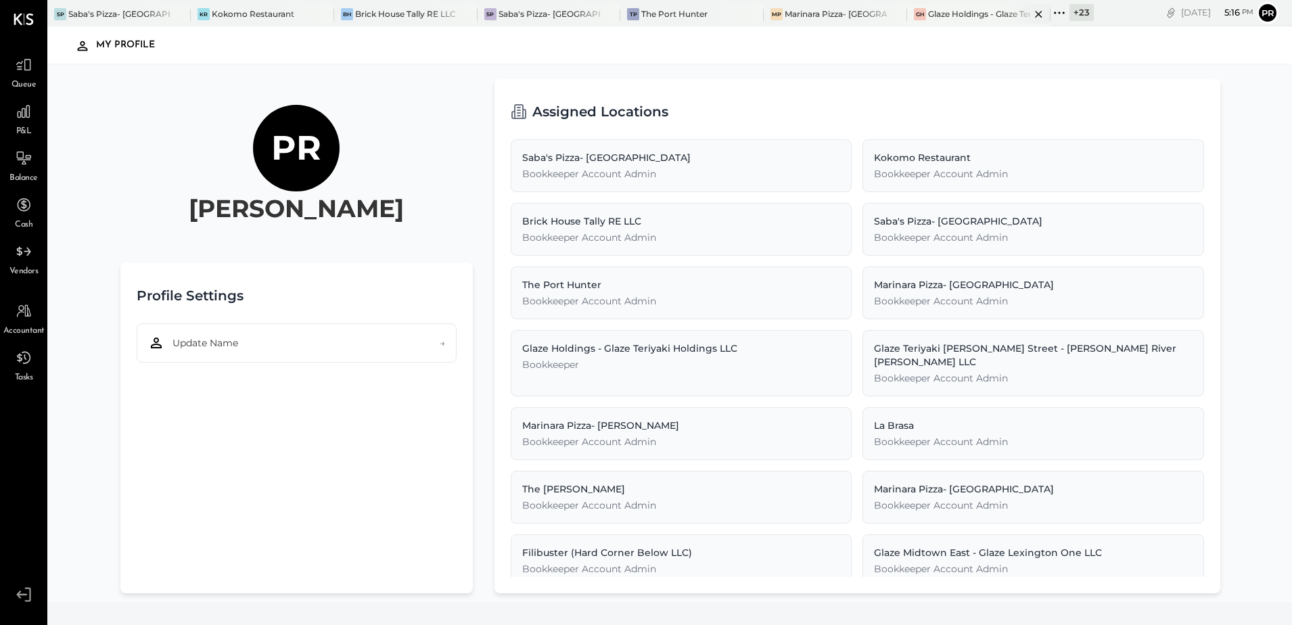
click at [1037, 12] on icon at bounding box center [1038, 14] width 17 height 16
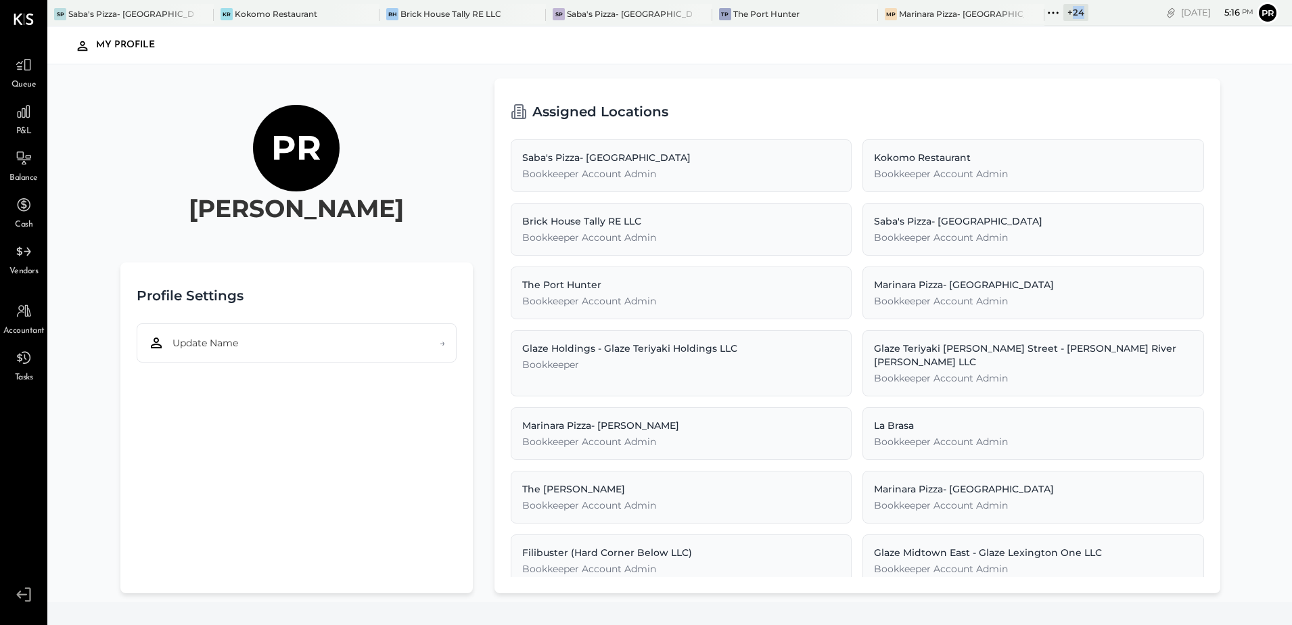
click at [1064, 12] on div "+ 24" at bounding box center [1076, 12] width 25 height 17
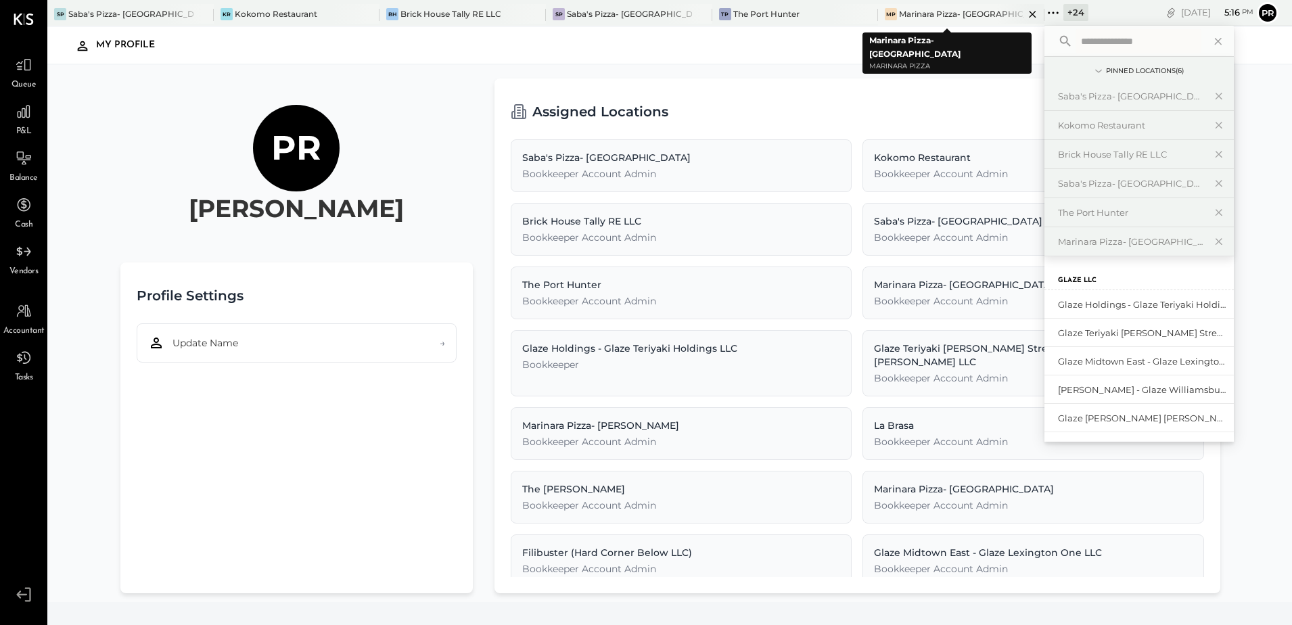
click at [1024, 12] on icon at bounding box center [1032, 14] width 17 height 16
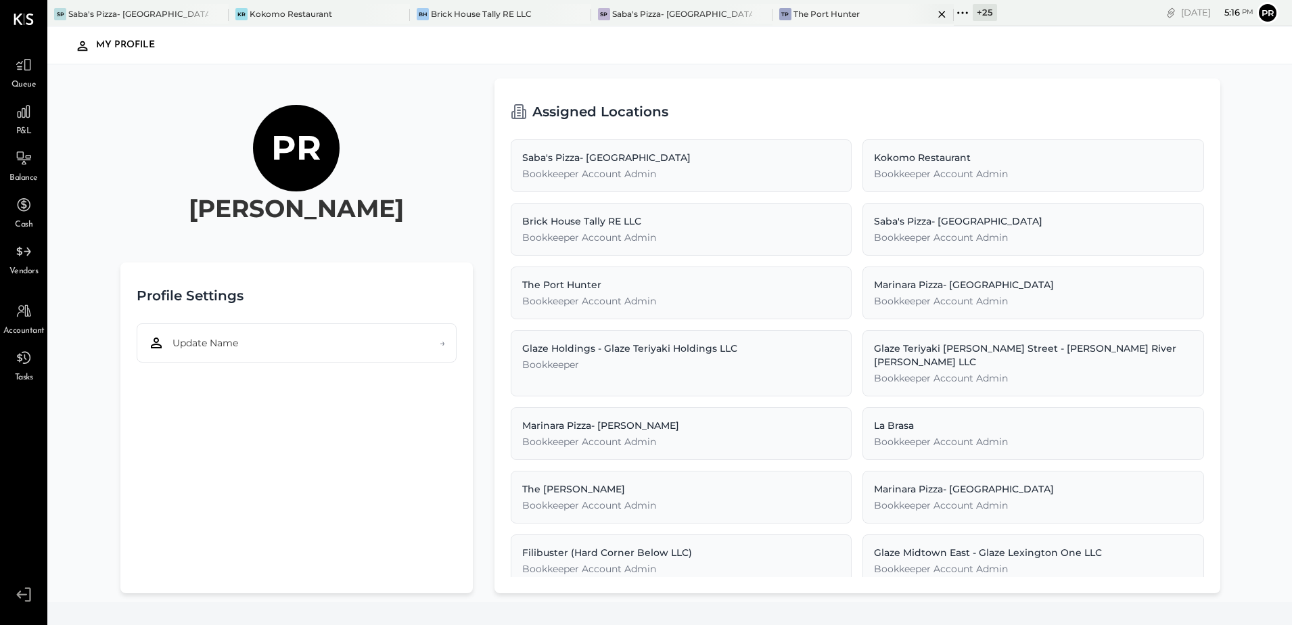
click at [938, 14] on icon at bounding box center [941, 14] width 7 height 7
click at [218, 14] on icon at bounding box center [217, 14] width 7 height 7
click at [214, 14] on icon at bounding box center [218, 14] width 17 height 16
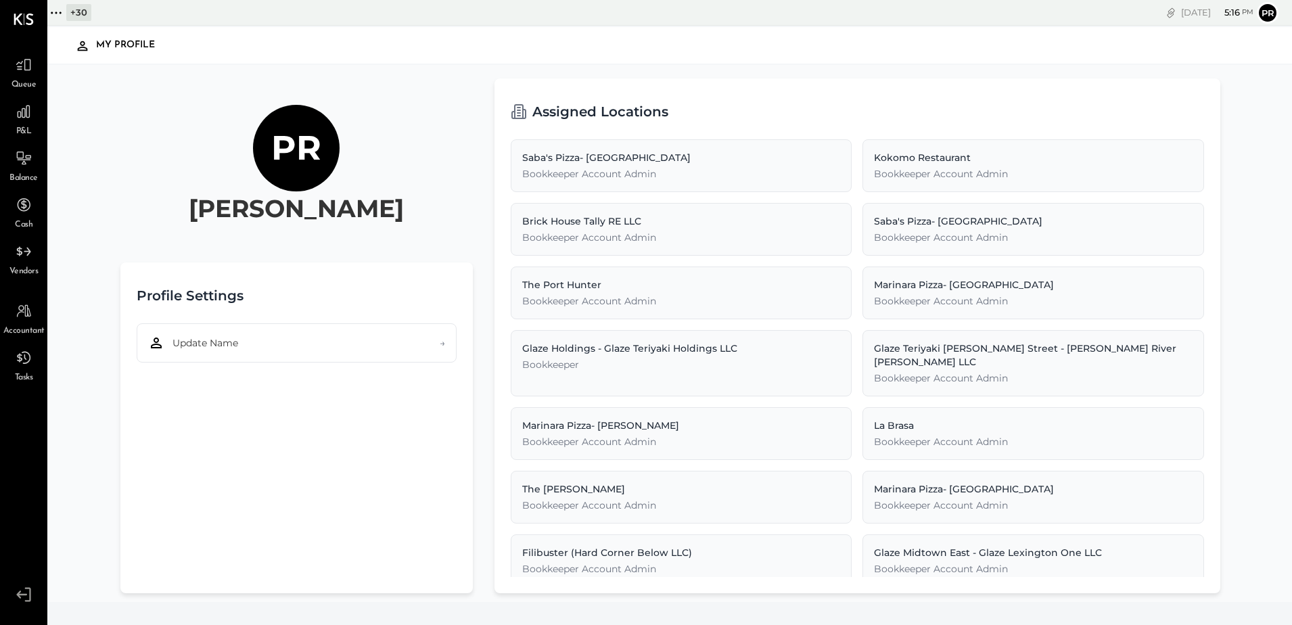
click at [58, 10] on icon at bounding box center [56, 13] width 18 height 18
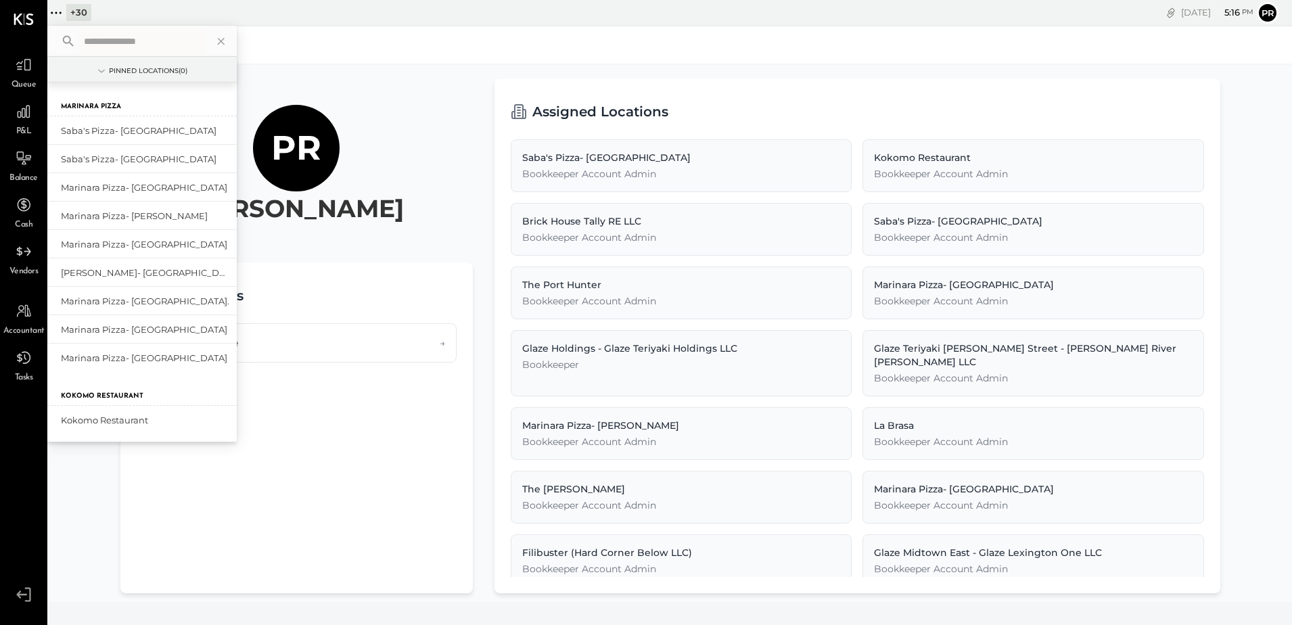
click at [154, 37] on input "text" at bounding box center [141, 41] width 126 height 24
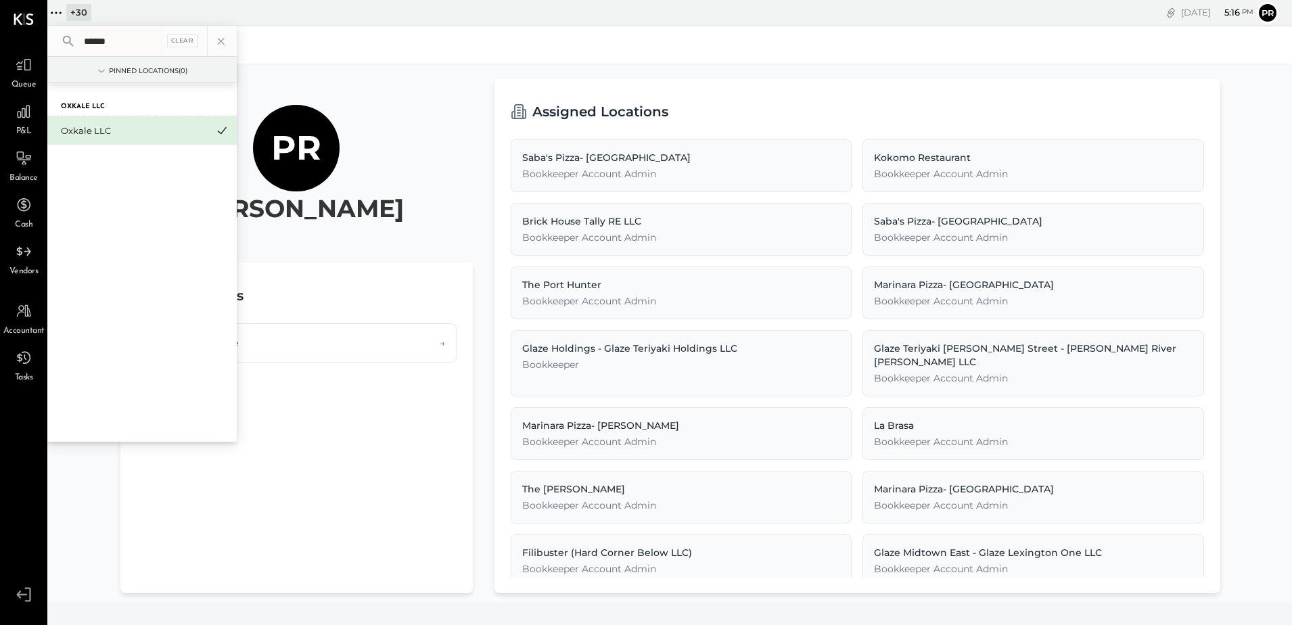
type input "******"
click at [91, 133] on div "Oxkale LLC" at bounding box center [134, 130] width 146 height 13
click at [94, 101] on div "Oxkale LLC" at bounding box center [141, 100] width 189 height 34
click at [20, 114] on icon at bounding box center [24, 112] width 18 height 18
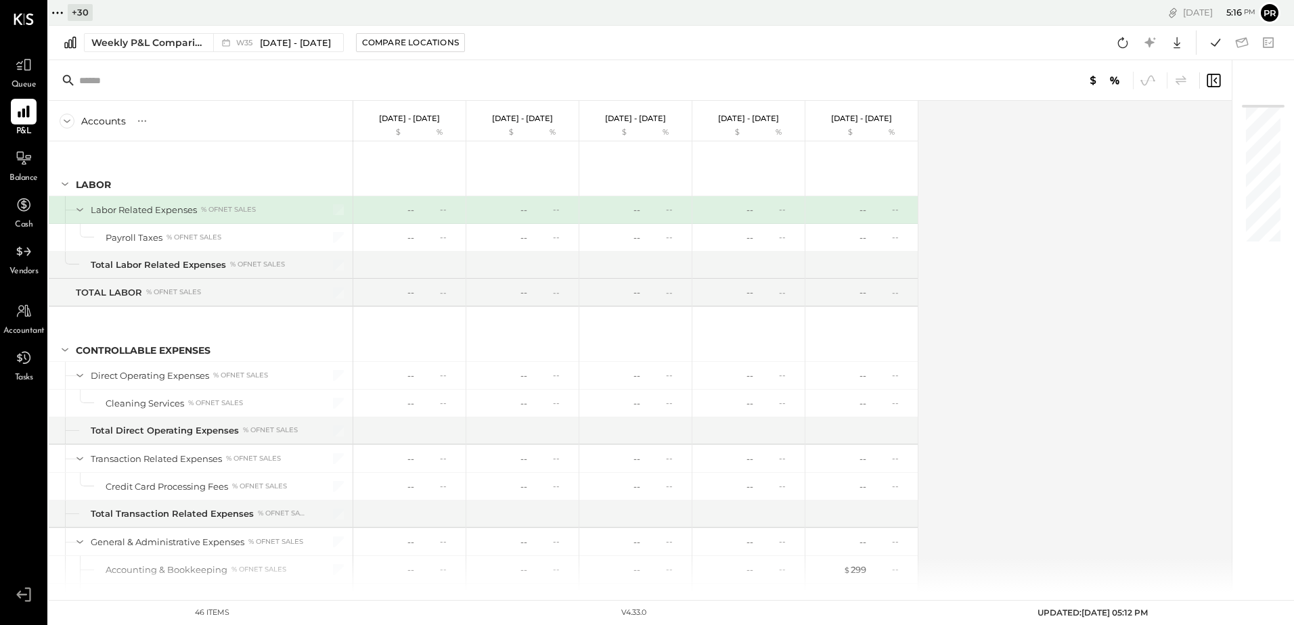
click at [53, 14] on icon at bounding box center [58, 13] width 18 height 18
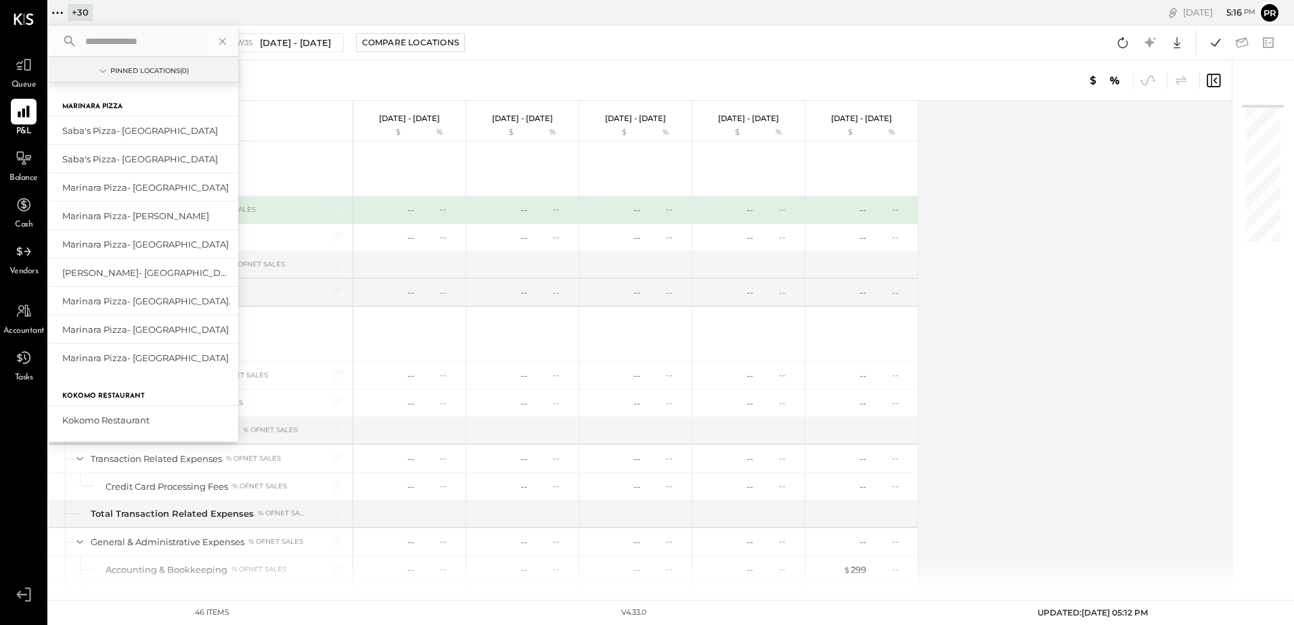
click at [126, 41] on input "text" at bounding box center [143, 41] width 126 height 24
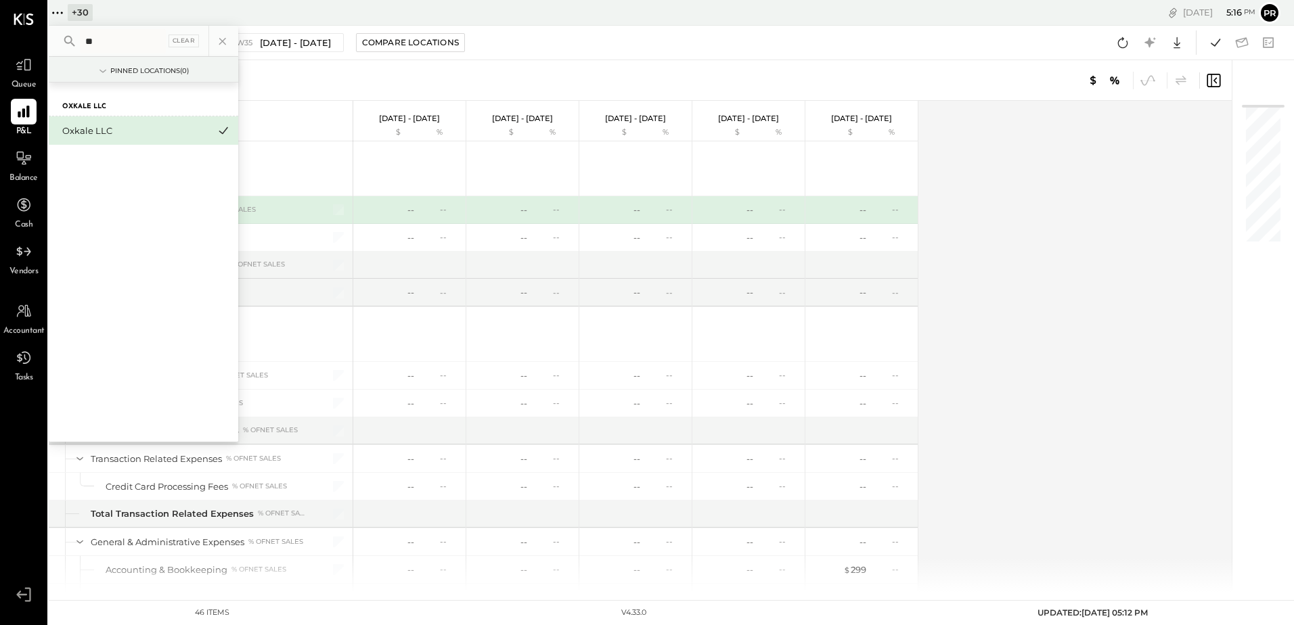
type input "*"
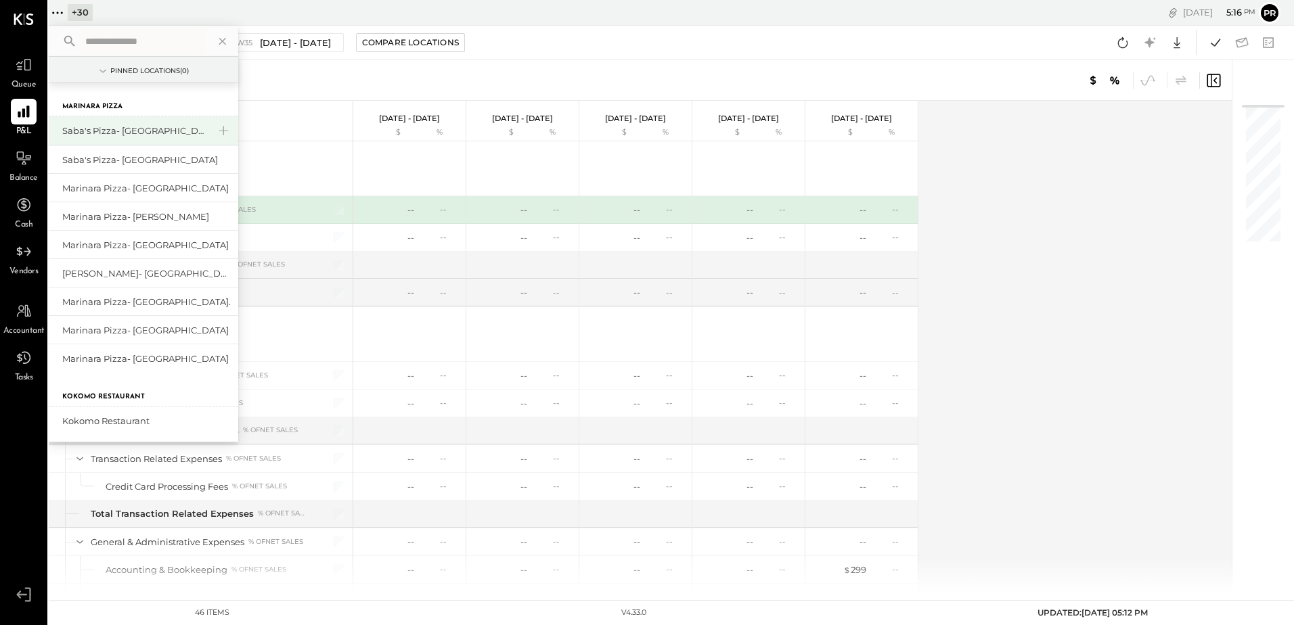
click at [114, 130] on div "Saba's Pizza- [GEOGRAPHIC_DATA]" at bounding box center [135, 130] width 146 height 13
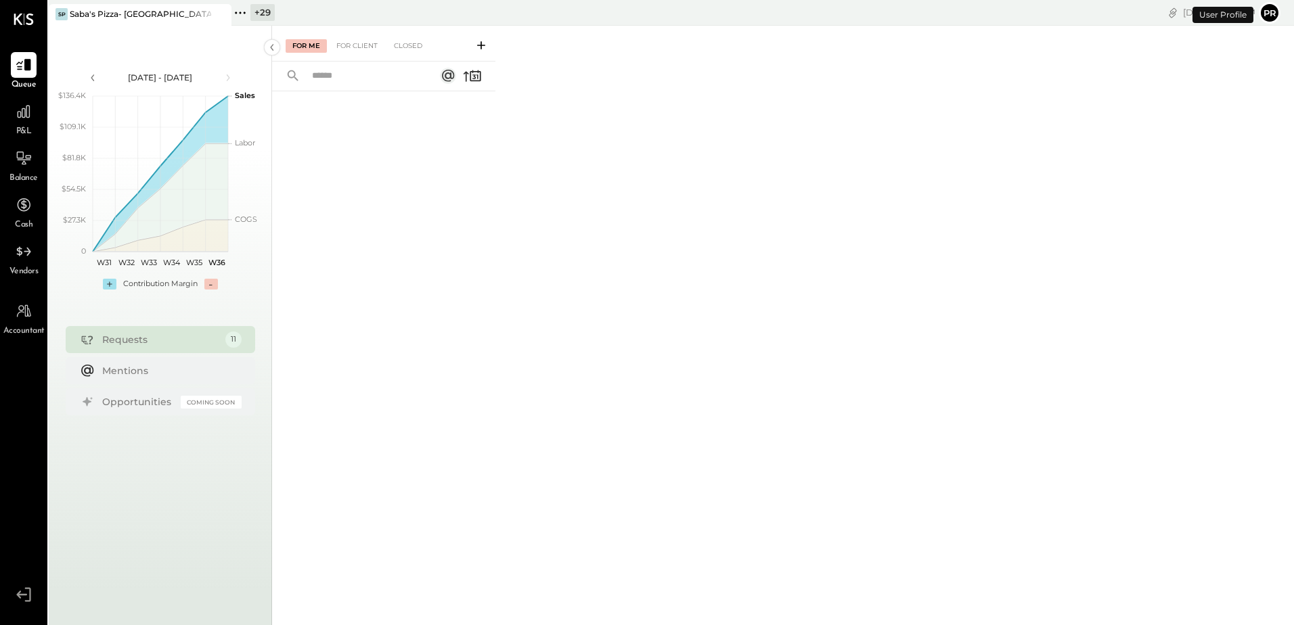
click at [244, 12] on icon at bounding box center [245, 13] width 2 height 2
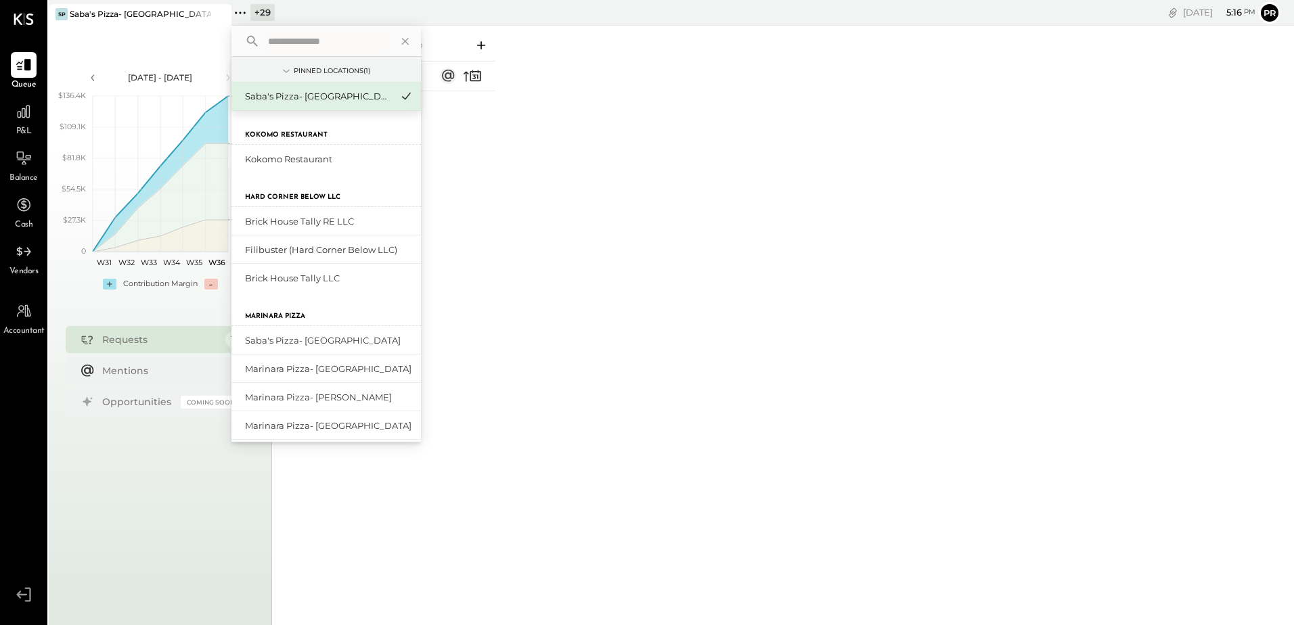
click at [299, 44] on input "text" at bounding box center [326, 41] width 126 height 24
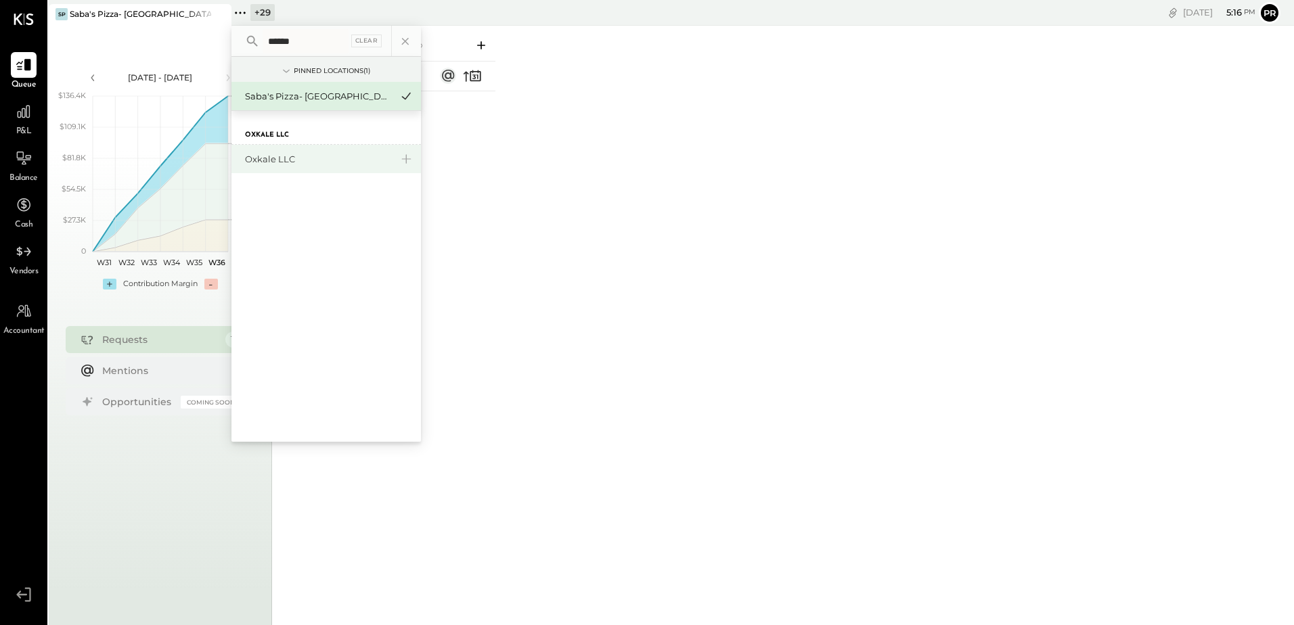
type input "******"
click at [296, 158] on div "Oxkale LLC" at bounding box center [318, 159] width 146 height 13
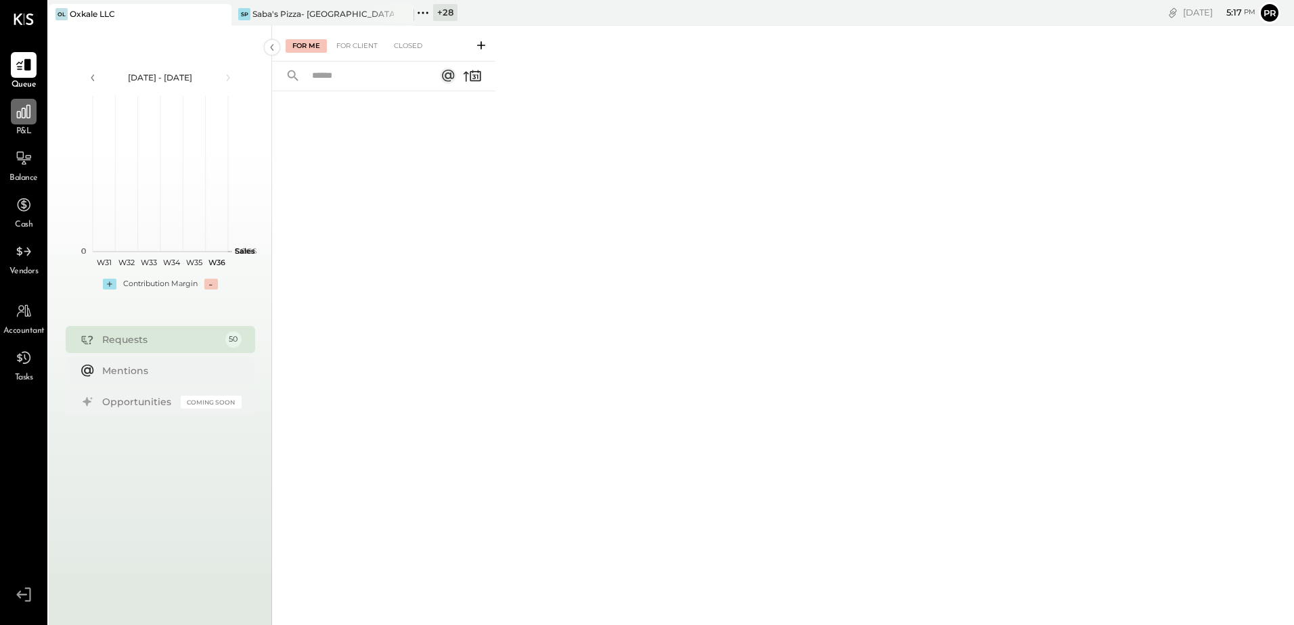
click at [30, 118] on icon at bounding box center [24, 112] width 18 height 18
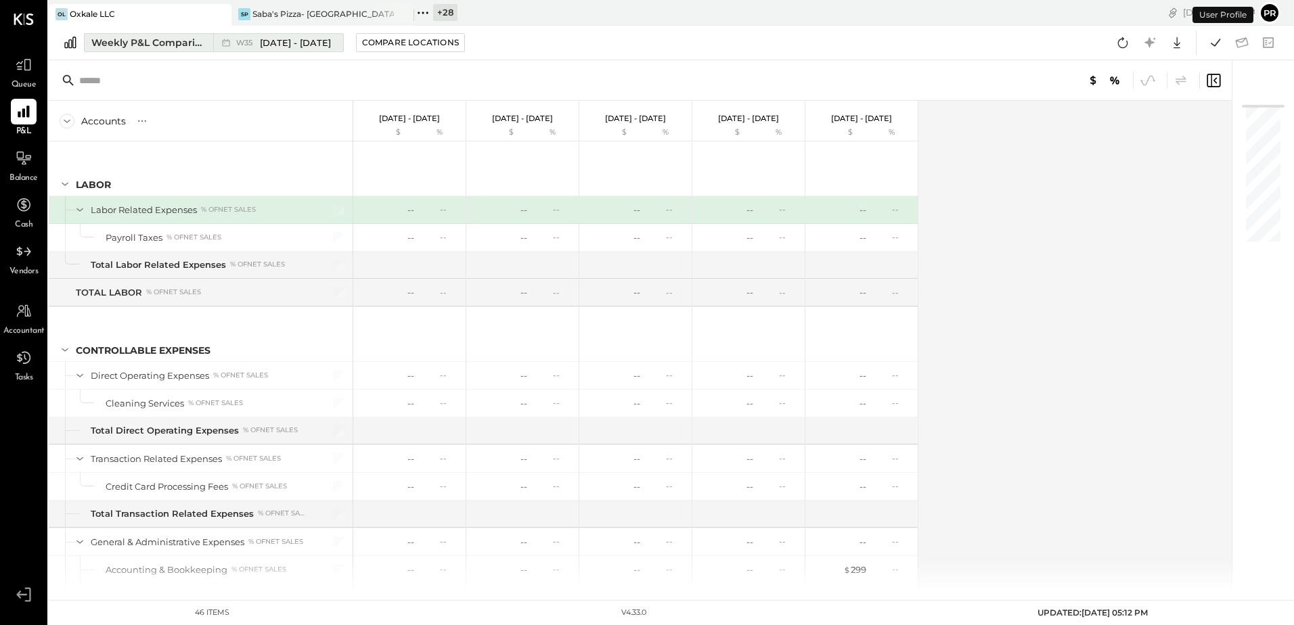
click at [319, 44] on span "[DATE] - [DATE]" at bounding box center [295, 43] width 71 height 13
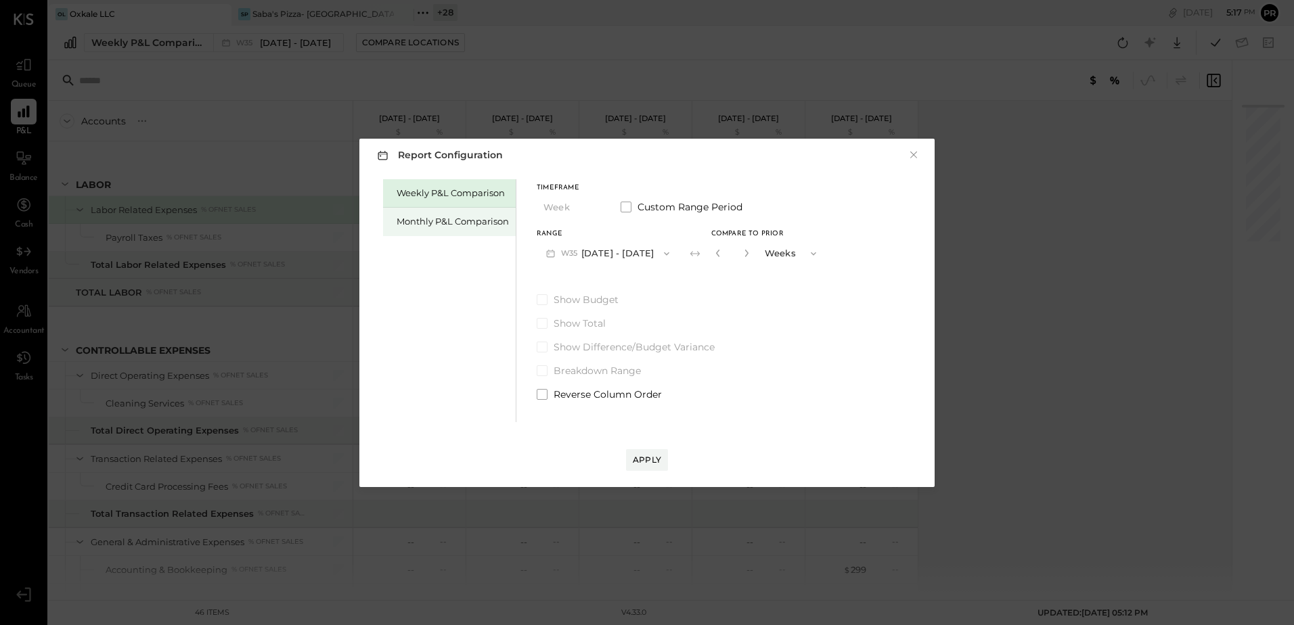
click at [446, 227] on div "Monthly P&L Comparison" at bounding box center [452, 221] width 112 height 13
click at [625, 256] on button "M09 [DATE] - [DATE]" at bounding box center [608, 253] width 143 height 25
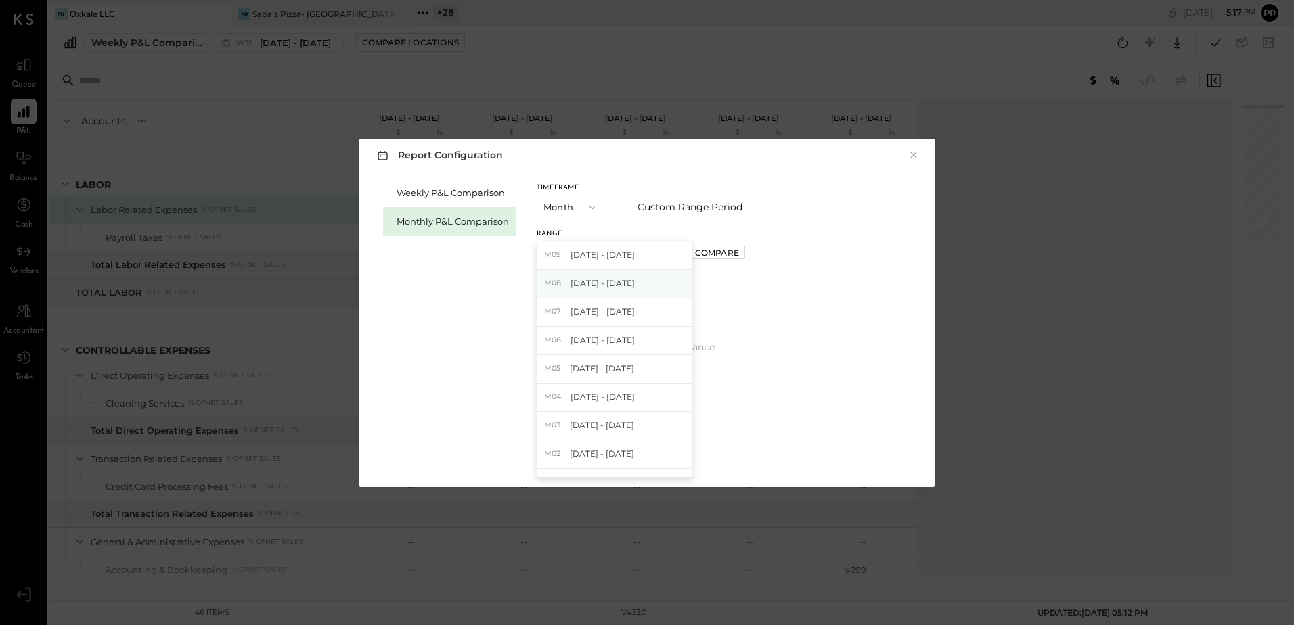
click at [617, 283] on span "[DATE] - [DATE]" at bounding box center [602, 283] width 64 height 12
click at [640, 456] on div "Apply" at bounding box center [647, 460] width 28 height 12
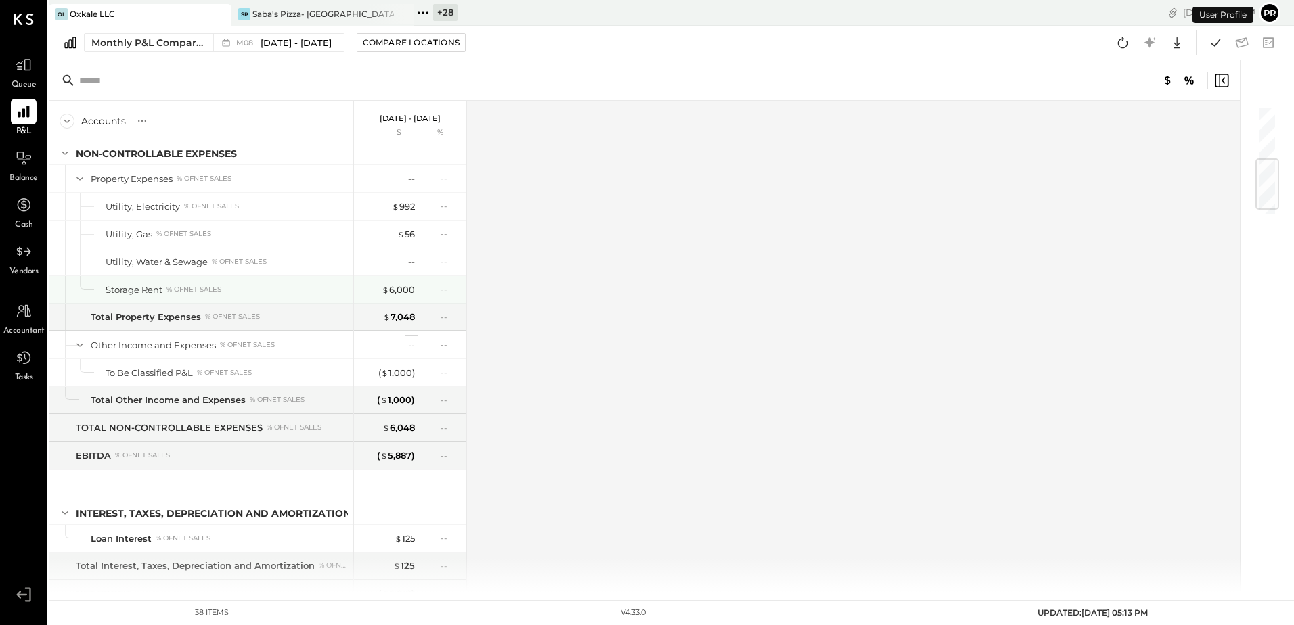
scroll to position [523, 0]
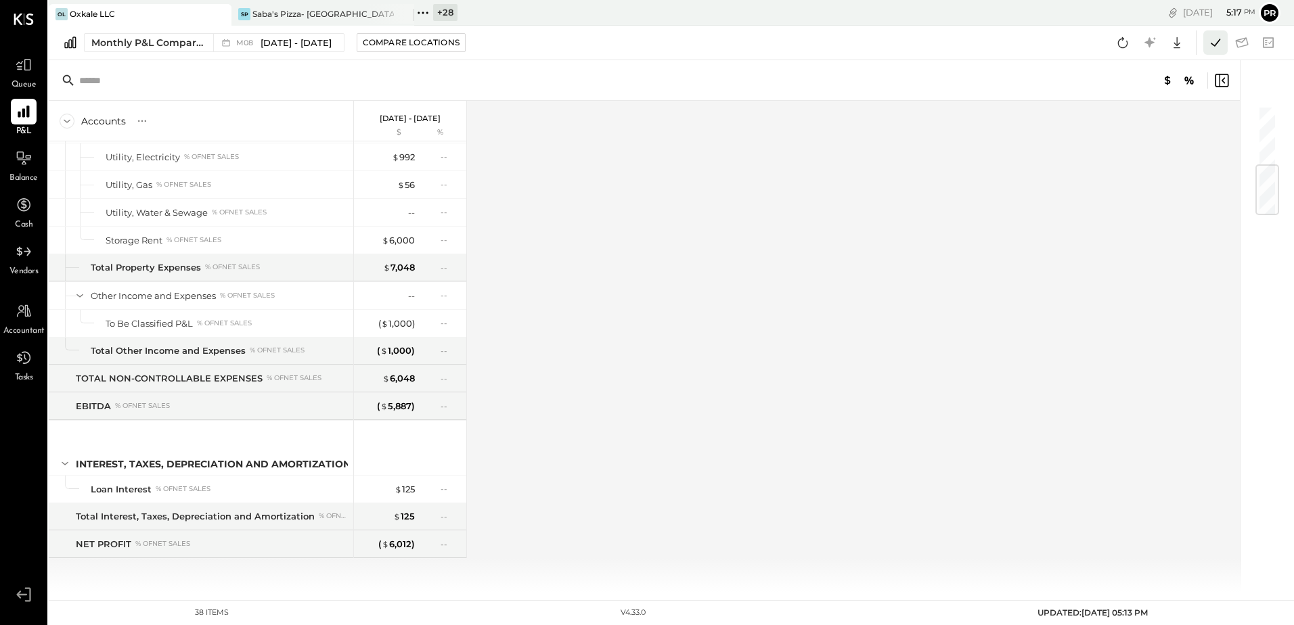
click at [1214, 49] on icon at bounding box center [1215, 43] width 18 height 18
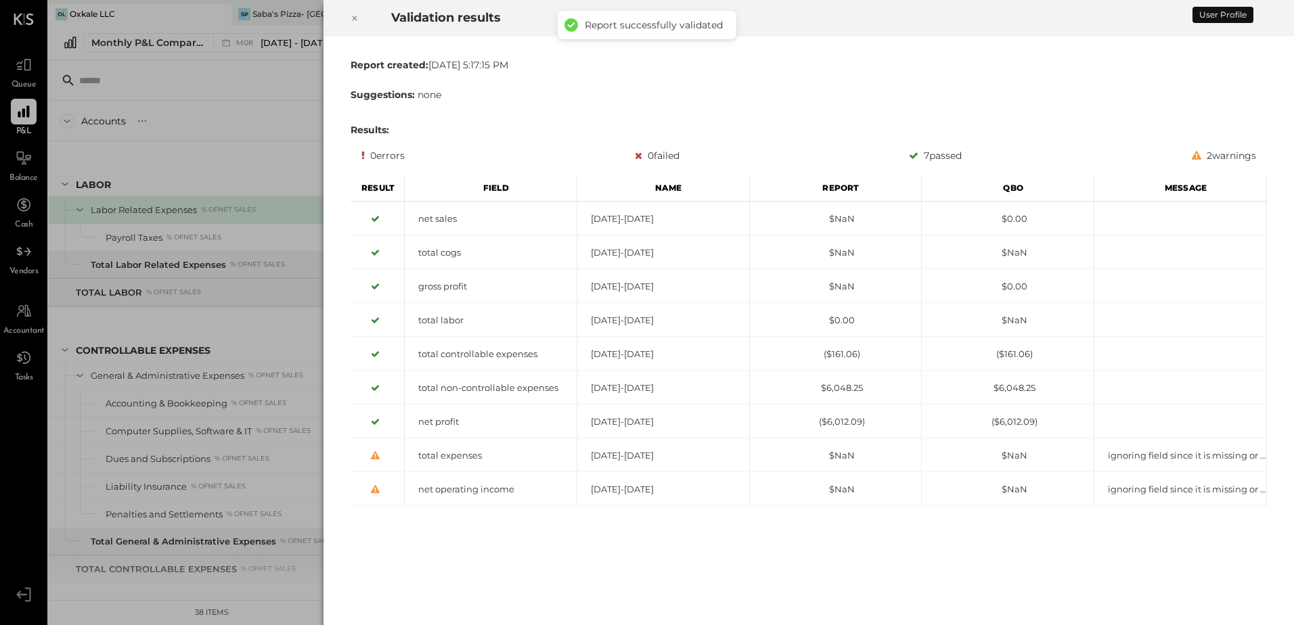
click at [355, 20] on icon at bounding box center [354, 18] width 8 height 16
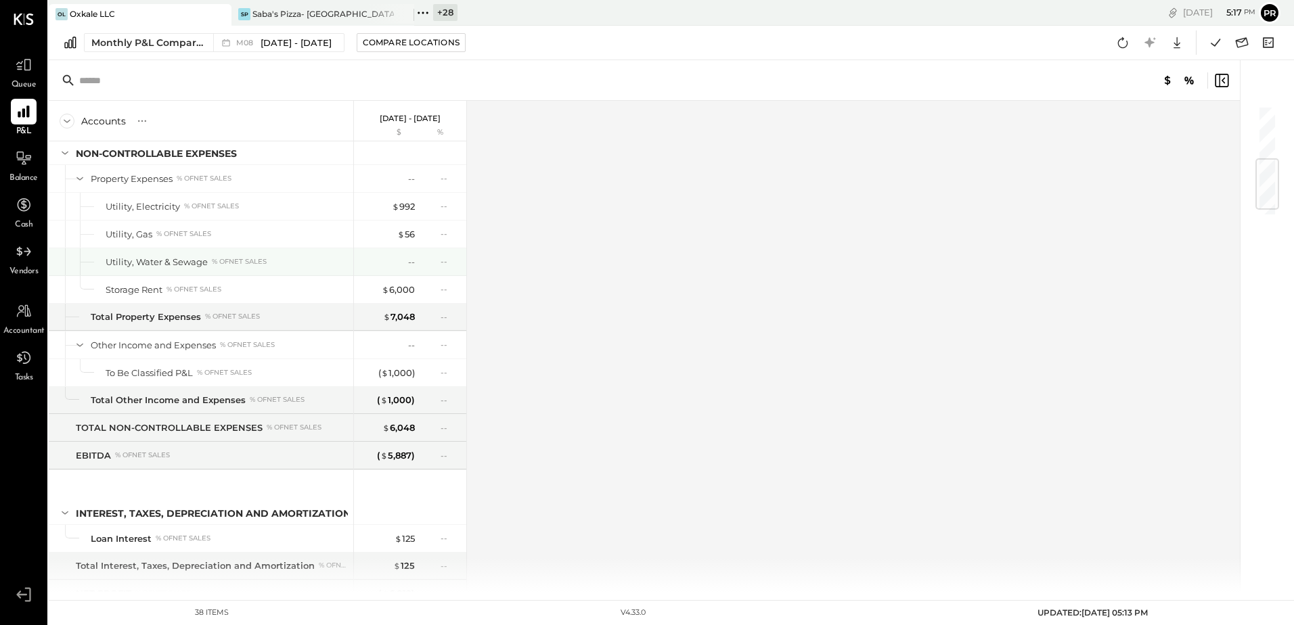
scroll to position [523, 0]
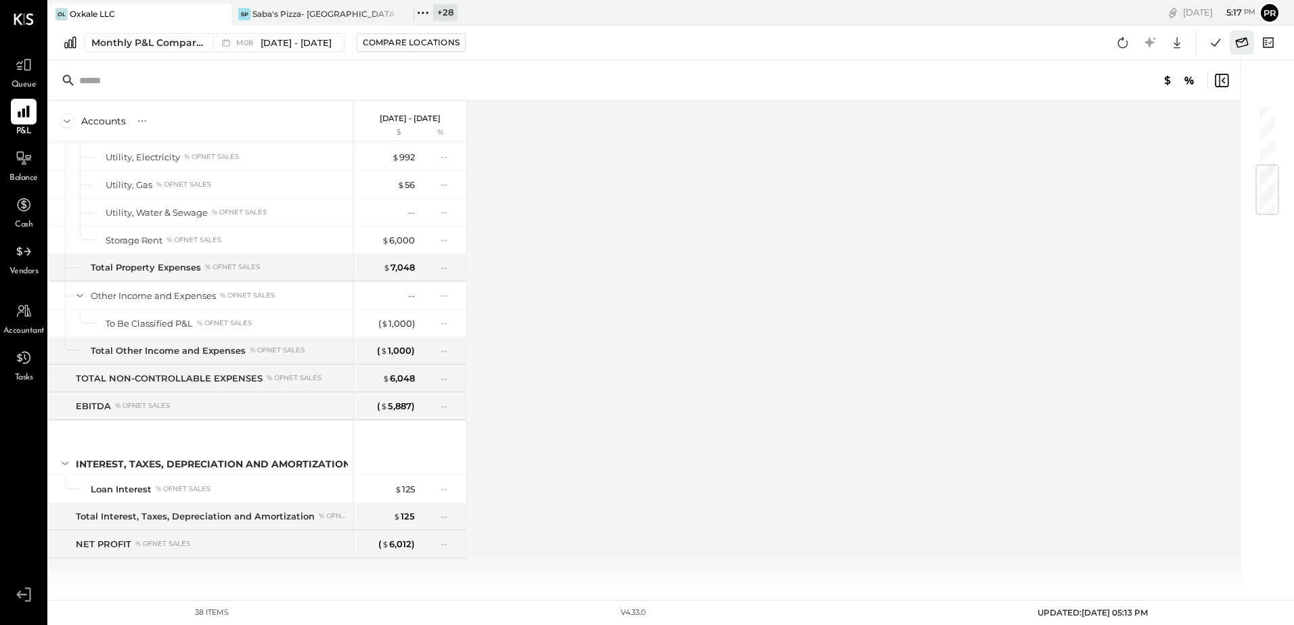
click at [1236, 43] on icon at bounding box center [1242, 43] width 18 height 18
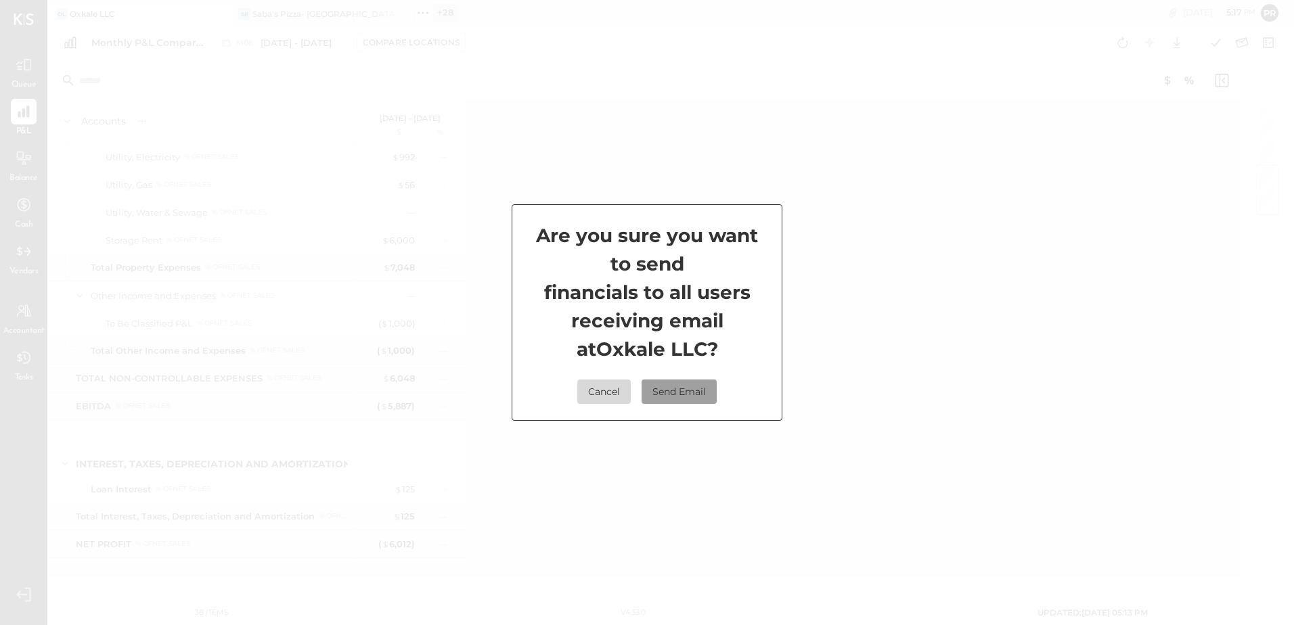
click at [668, 388] on button "Send Email" at bounding box center [678, 392] width 75 height 24
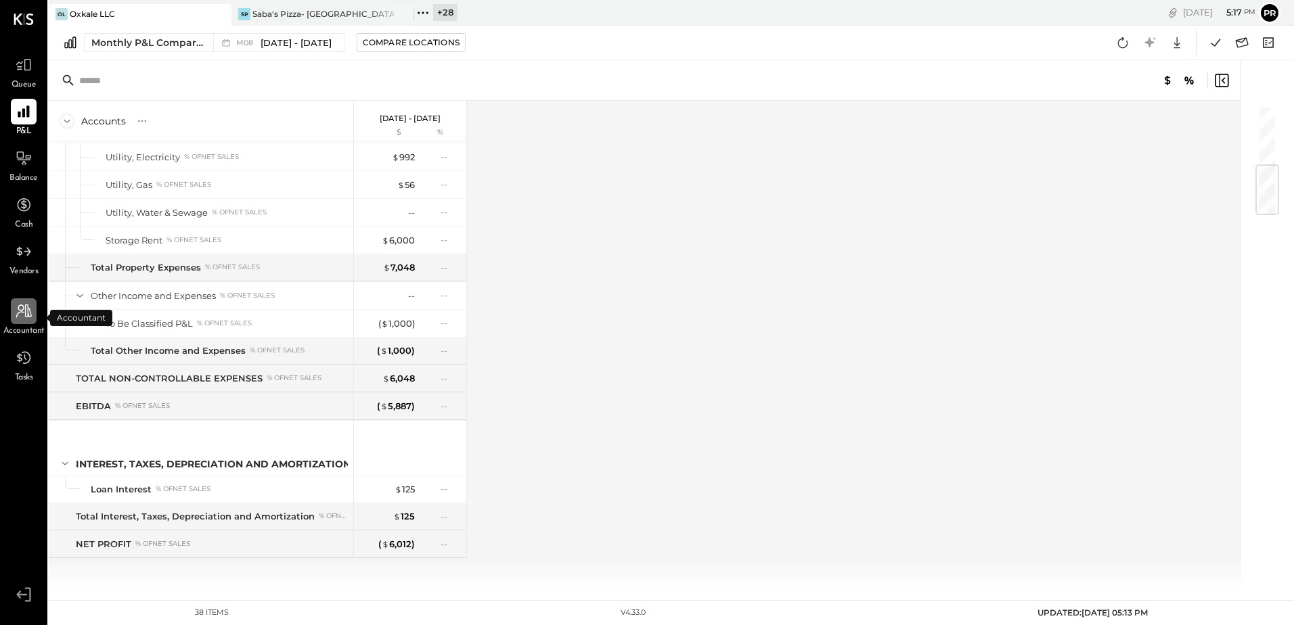
click at [27, 323] on div at bounding box center [24, 311] width 26 height 26
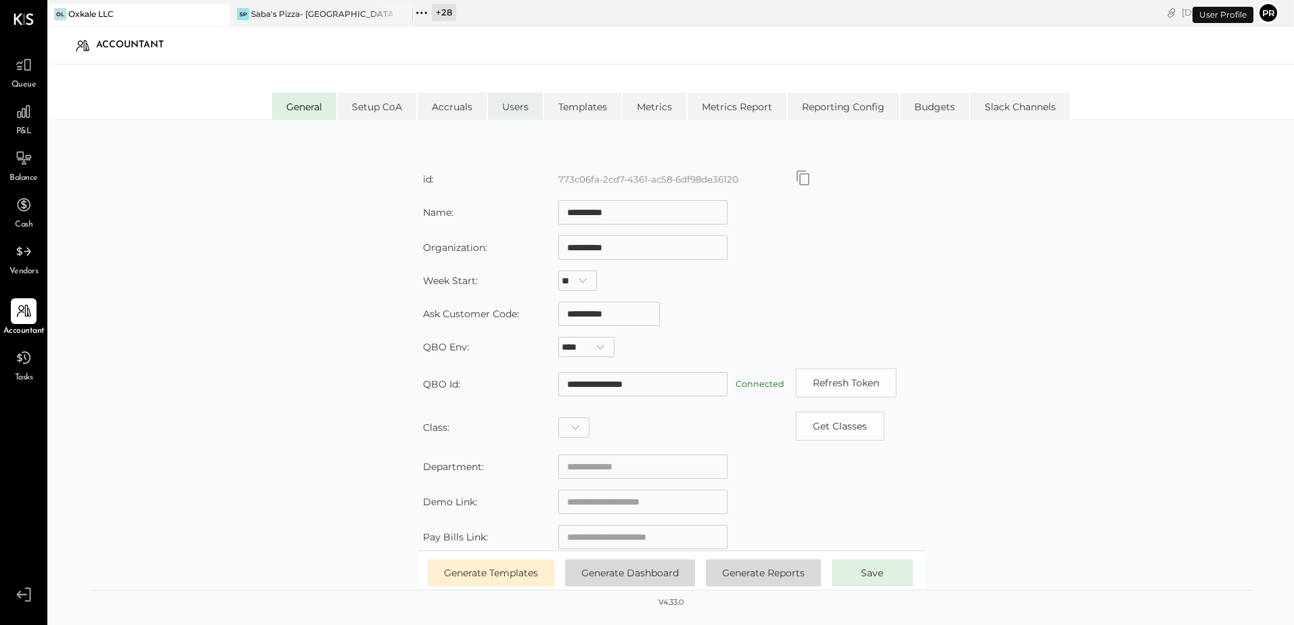
click at [501, 107] on li "Users" at bounding box center [515, 106] width 55 height 27
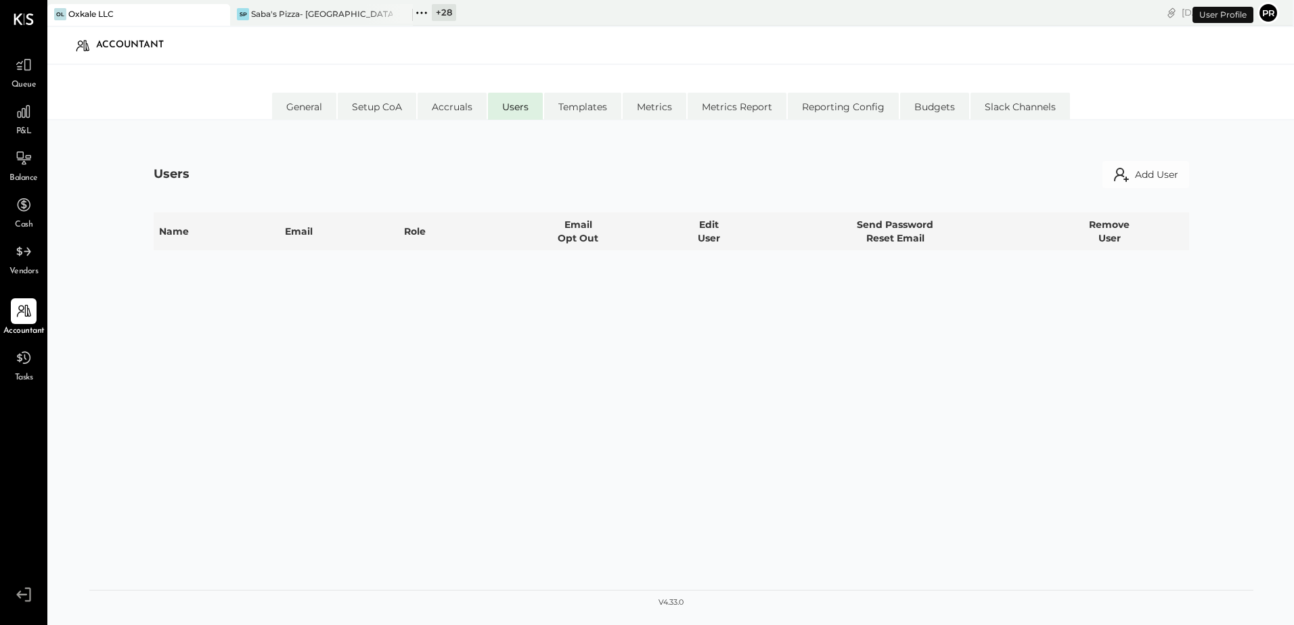
select select "**********"
select select "********"
select select "**********"
select select "********"
select select "*****"
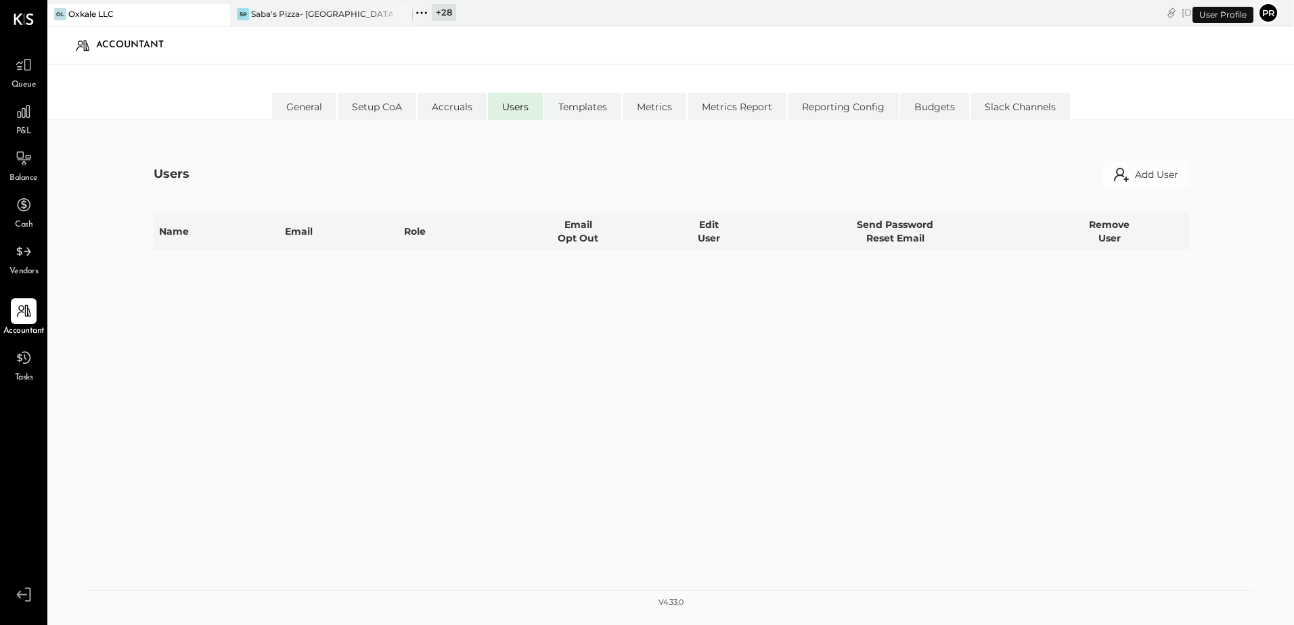
select select "**********"
